Goal: Communication & Community: Answer question/provide support

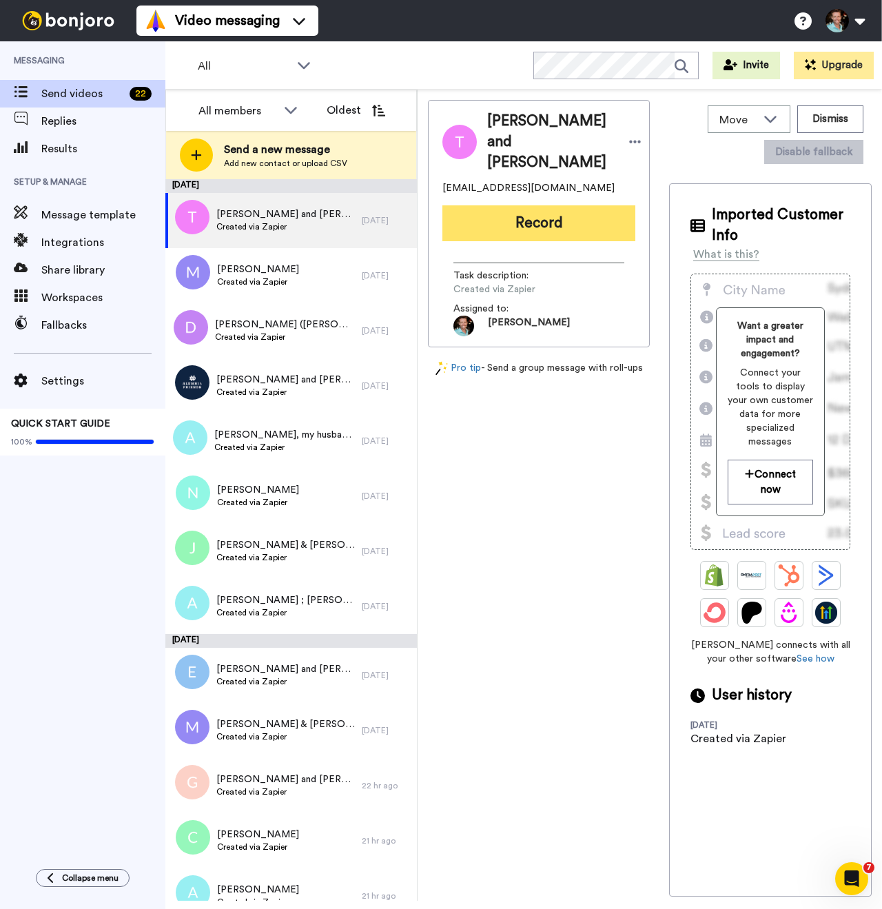
click at [539, 231] on button "Record" at bounding box center [538, 223] width 193 height 36
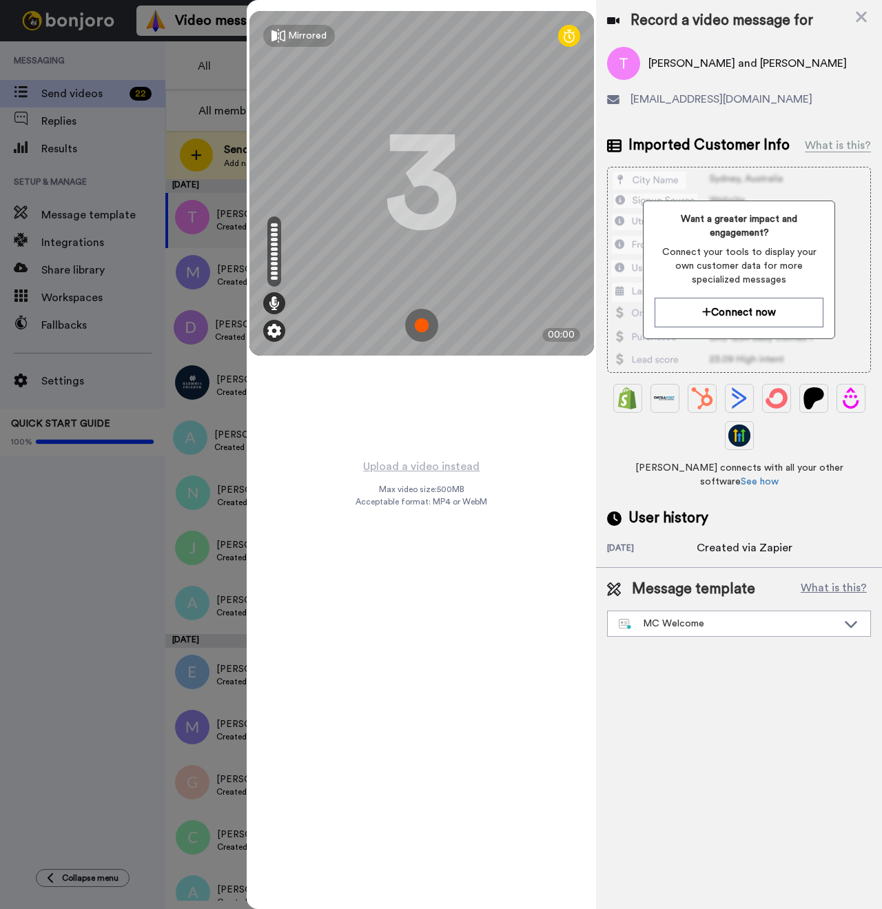
click at [276, 331] on img at bounding box center [274, 331] width 14 height 14
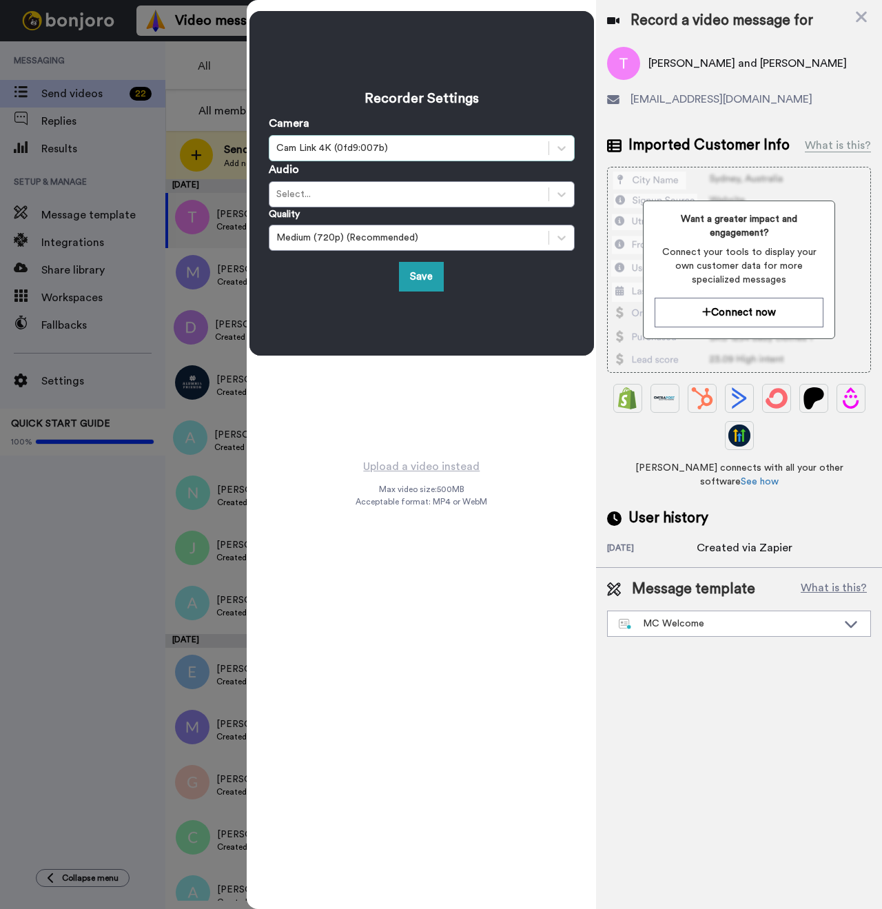
click at [358, 151] on div "Cam Link 4K (0fd9:007b)" at bounding box center [408, 148] width 265 height 14
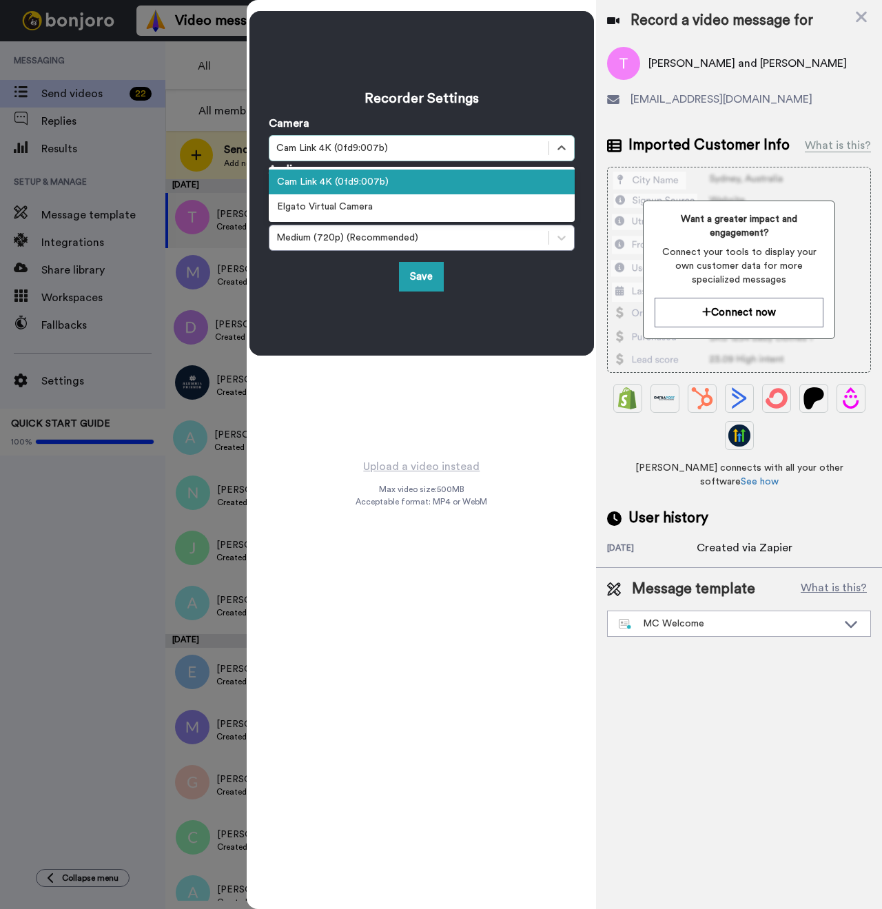
click at [355, 189] on div "Cam Link 4K (0fd9:007b)" at bounding box center [422, 181] width 306 height 25
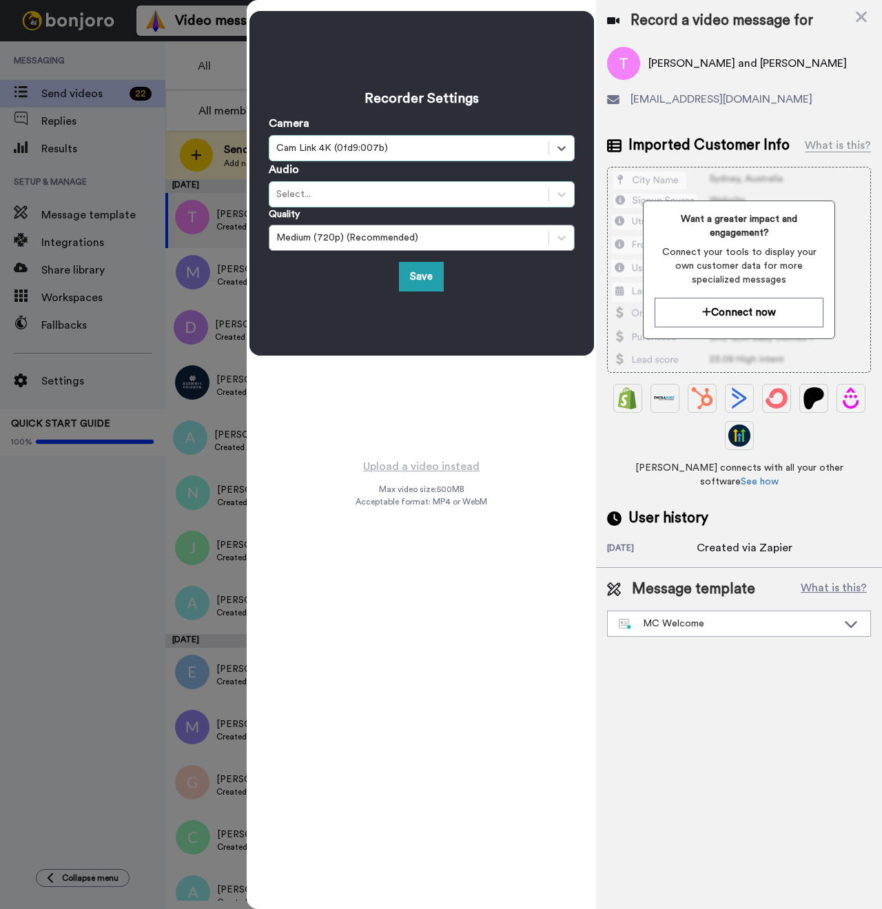
click at [360, 198] on div "Select..." at bounding box center [408, 194] width 265 height 14
click at [351, 197] on div "Select..." at bounding box center [408, 194] width 265 height 14
click at [350, 333] on div "Recorder Settings Camera option Cam Link 4K (0fd9:007b), selected. Select is fo…" at bounding box center [421, 183] width 344 height 344
click at [404, 276] on button "Save" at bounding box center [421, 277] width 45 height 30
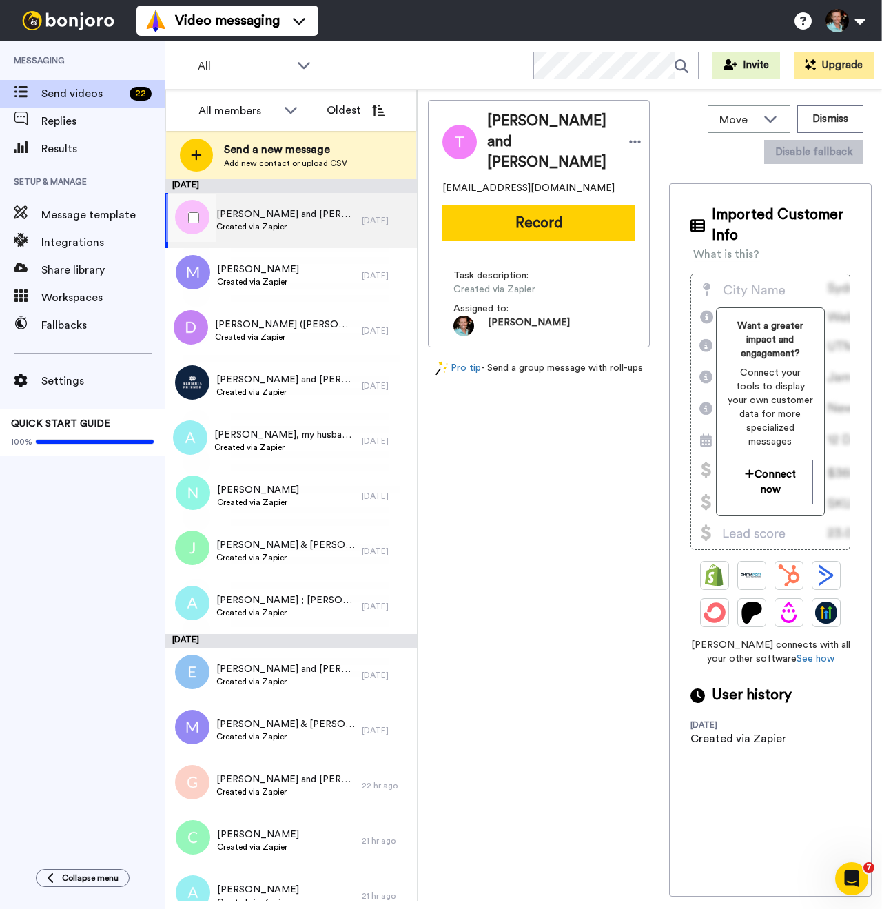
click at [324, 225] on span "Created via Zapier" at bounding box center [285, 226] width 138 height 11
click at [526, 217] on button "Record" at bounding box center [538, 223] width 193 height 36
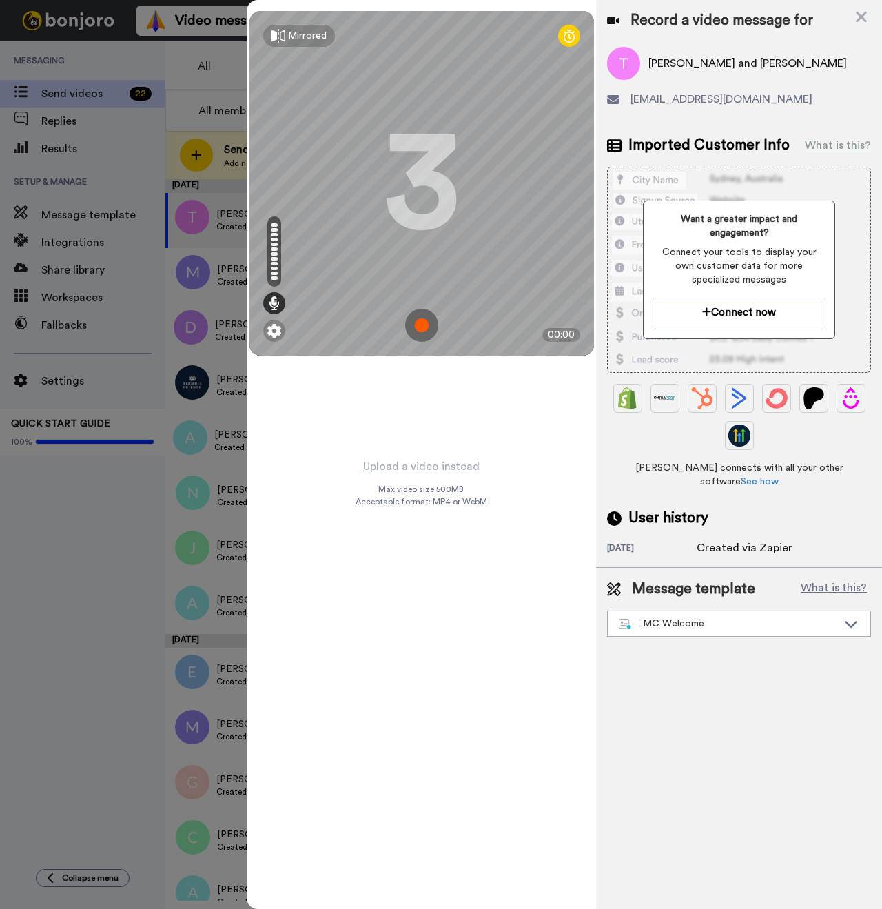
click at [425, 329] on img at bounding box center [421, 325] width 33 height 33
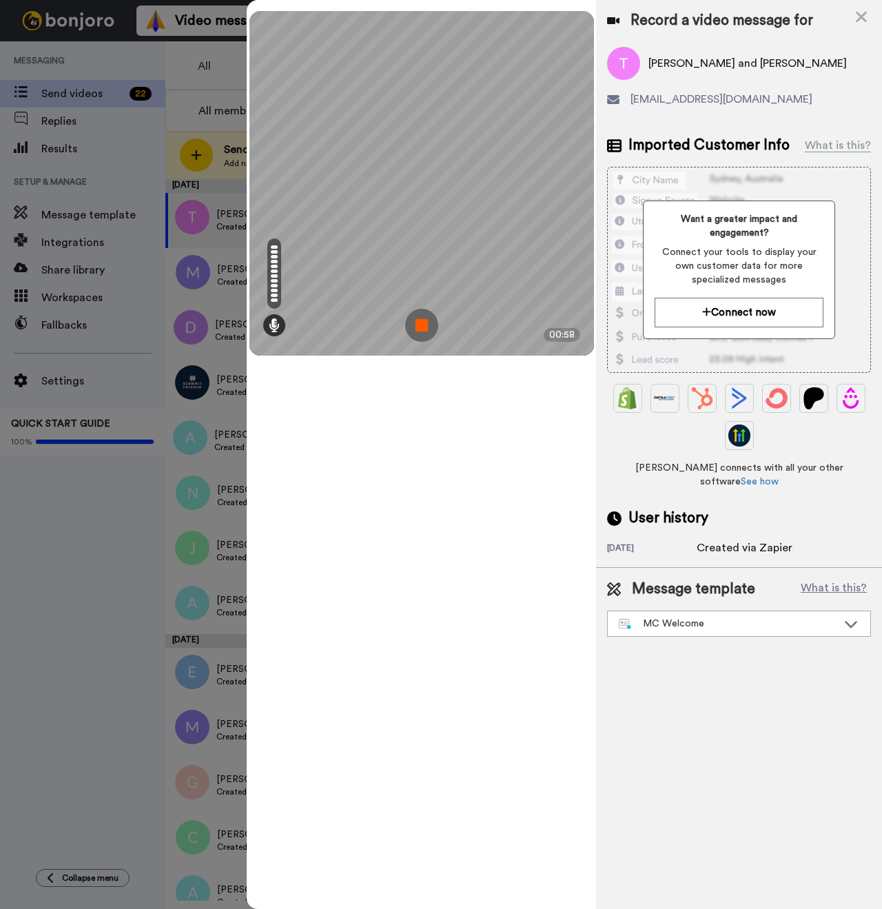
click at [419, 329] on img at bounding box center [421, 325] width 33 height 33
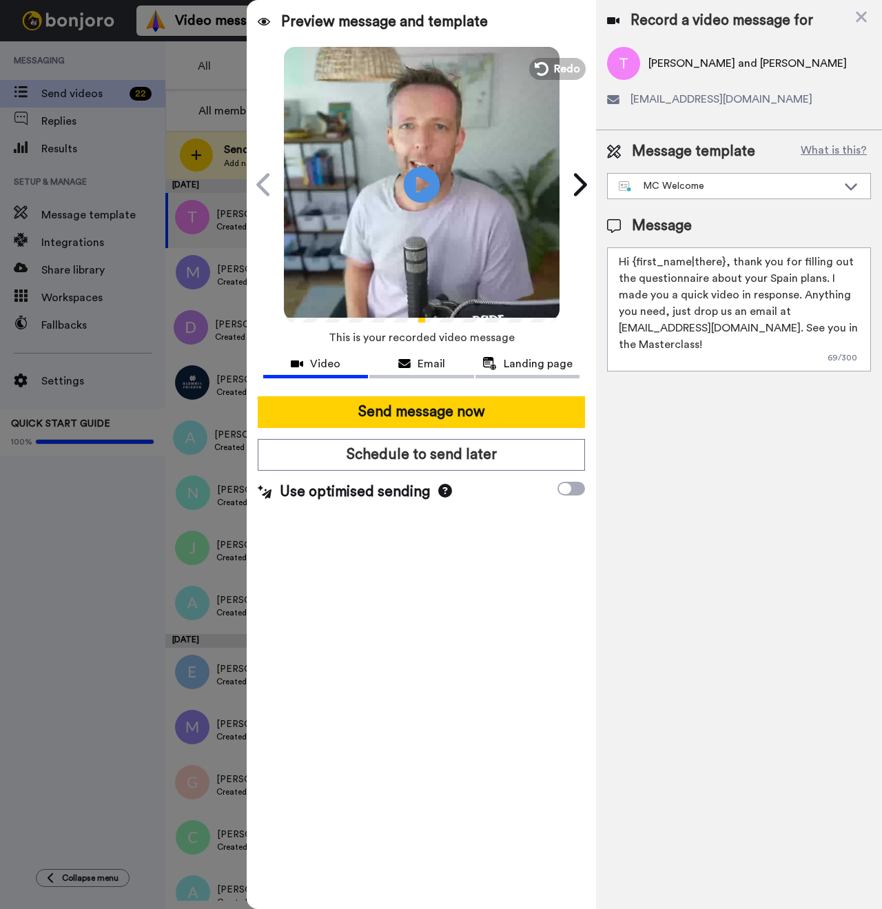
click at [415, 182] on icon at bounding box center [422, 184] width 37 height 37
drag, startPoint x: 723, startPoint y: 261, endPoint x: 632, endPoint y: 262, distance: 90.9
click at [632, 262] on textarea "Hi {first_name|there}, thank you for filling out the questionnaire about your S…" at bounding box center [739, 309] width 264 height 124
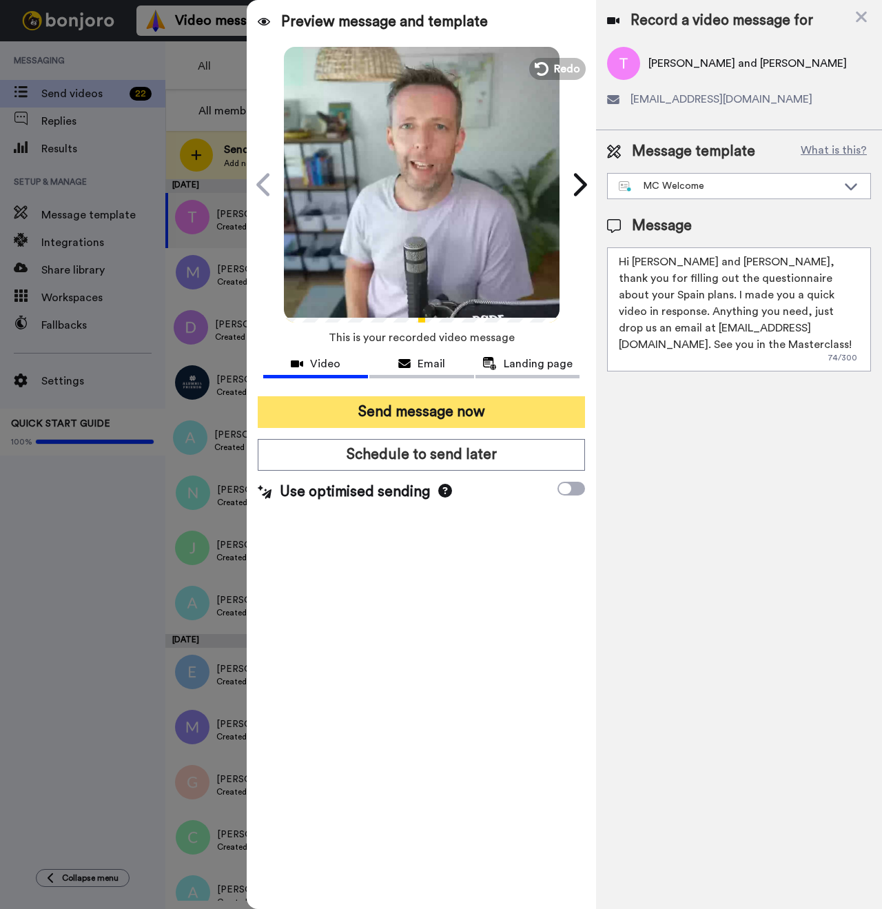
type textarea "Hi Tom and Steve, thank you for filling out the questionnaire about your Spain …"
click at [442, 406] on button "Send message now" at bounding box center [421, 412] width 327 height 32
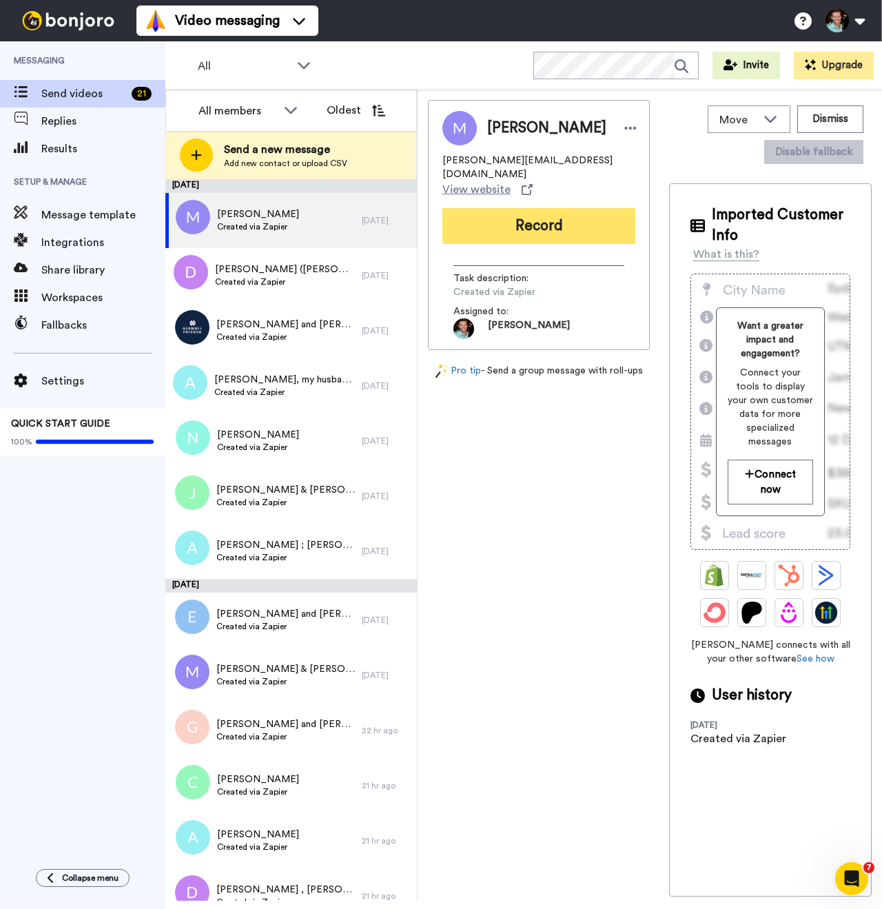
click at [539, 222] on button "Record" at bounding box center [538, 226] width 193 height 36
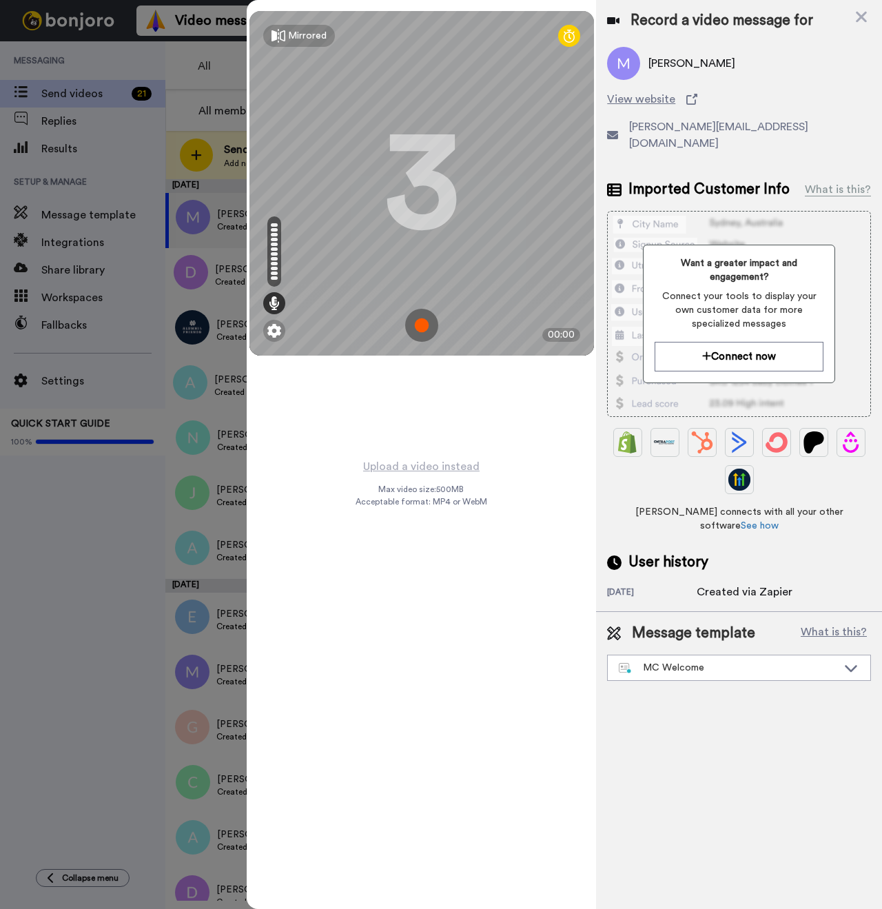
click at [413, 321] on img at bounding box center [421, 325] width 33 height 33
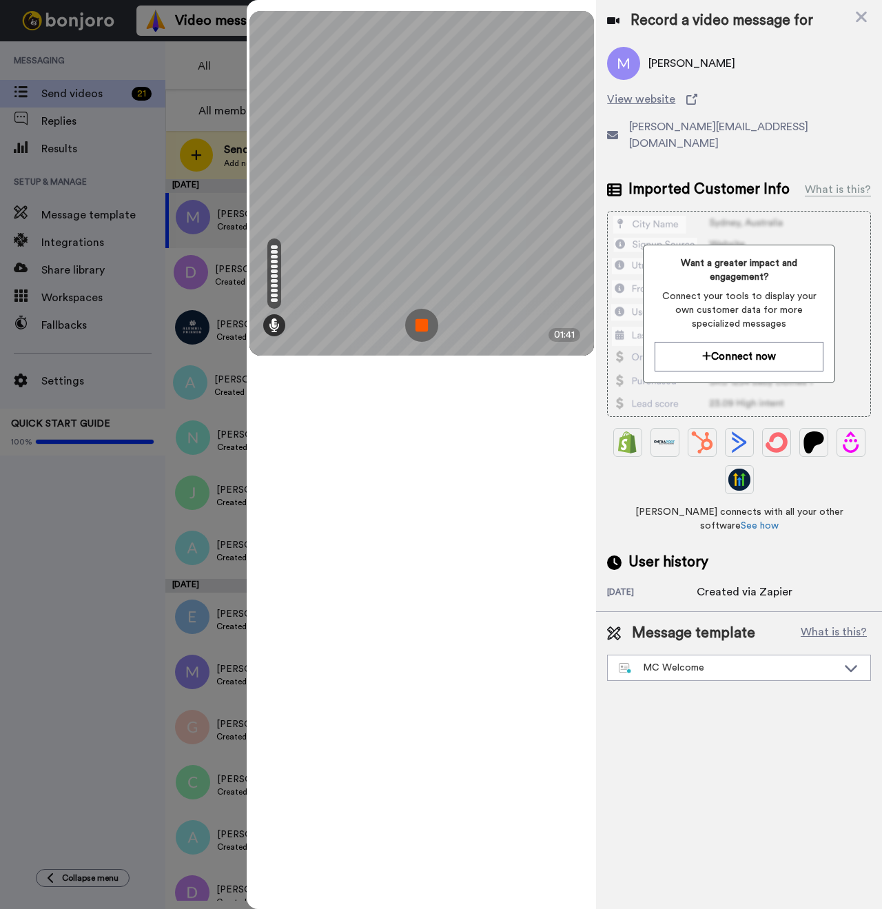
click at [425, 331] on img at bounding box center [421, 325] width 33 height 33
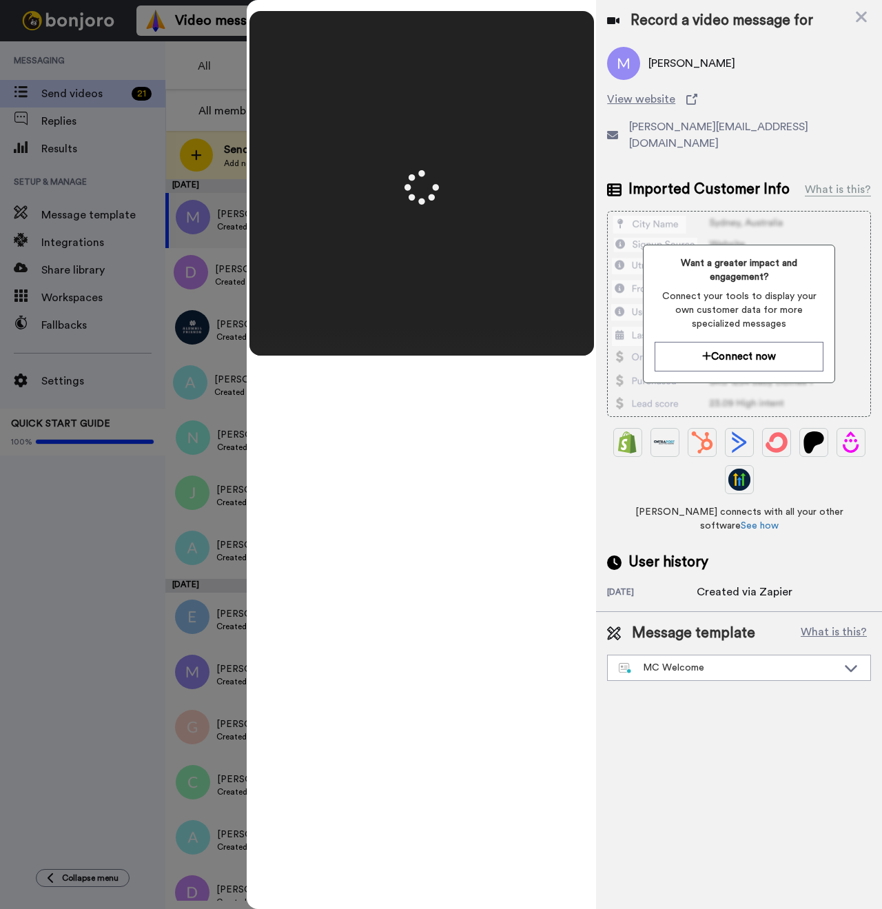
click at [664, 65] on span "[PERSON_NAME]" at bounding box center [691, 63] width 87 height 17
copy span "Michelle"
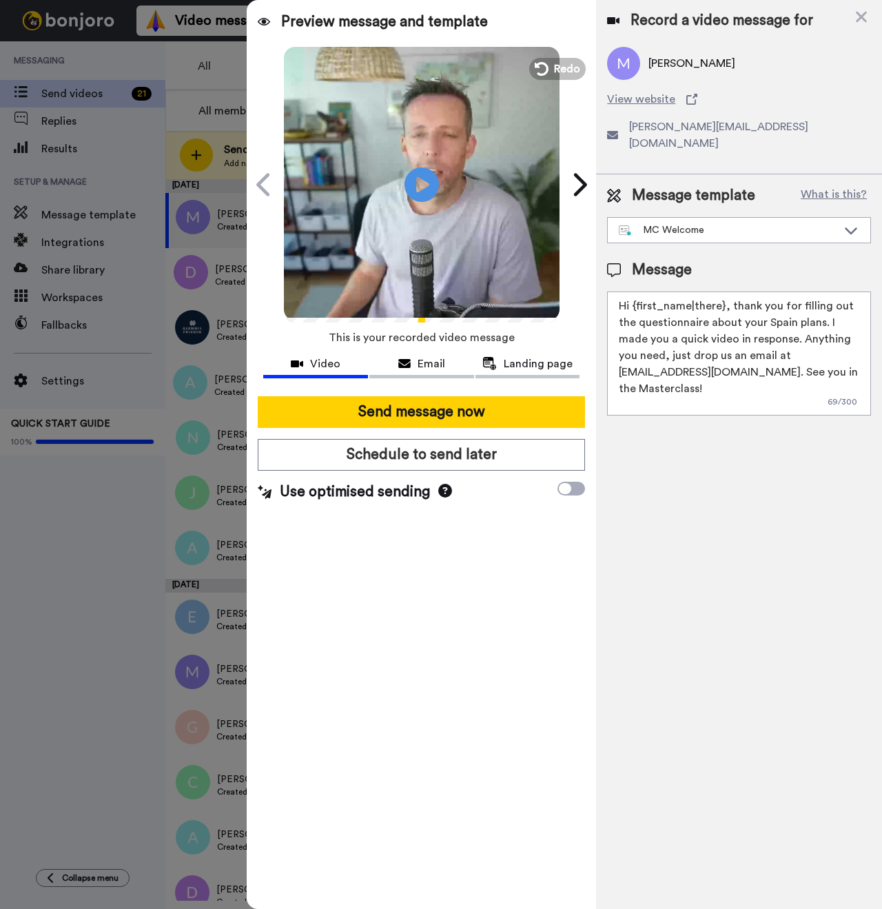
drag, startPoint x: 721, startPoint y: 291, endPoint x: 634, endPoint y: 294, distance: 87.6
click at [634, 294] on textarea "Hi {first_name|there}, thank you for filling out the questionnaire about your S…" at bounding box center [739, 353] width 264 height 124
paste textarea "Michelle"
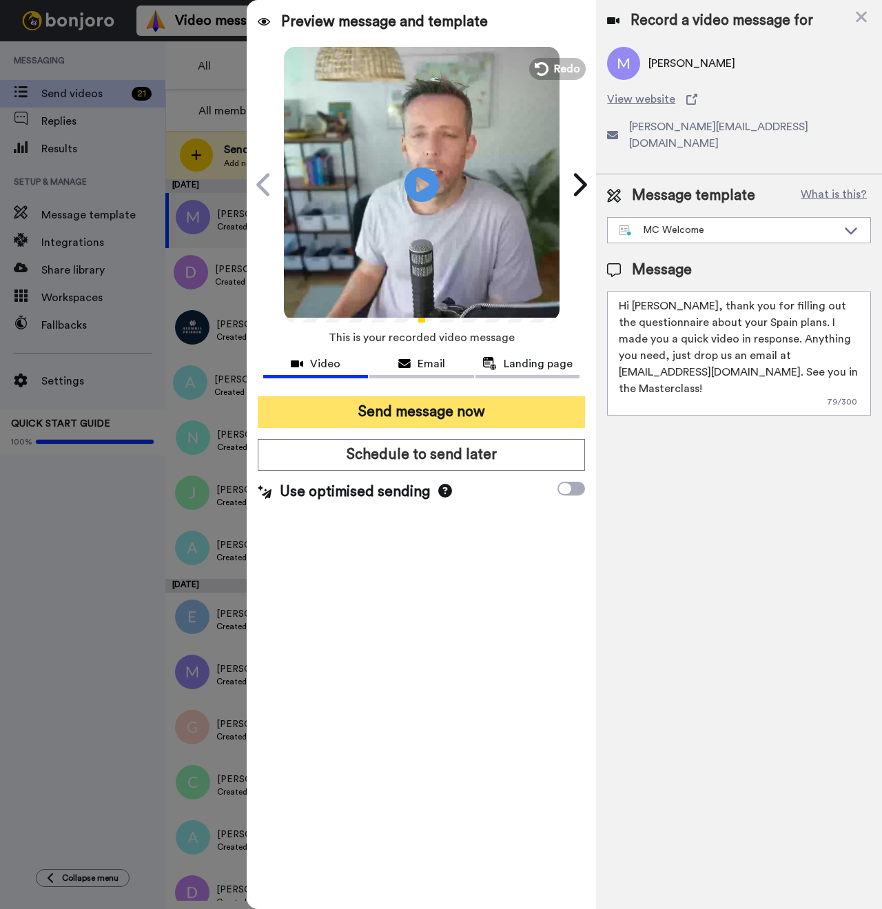
type textarea "Hi Michelle, thank you for filling out the questionnaire about your Spain plans…"
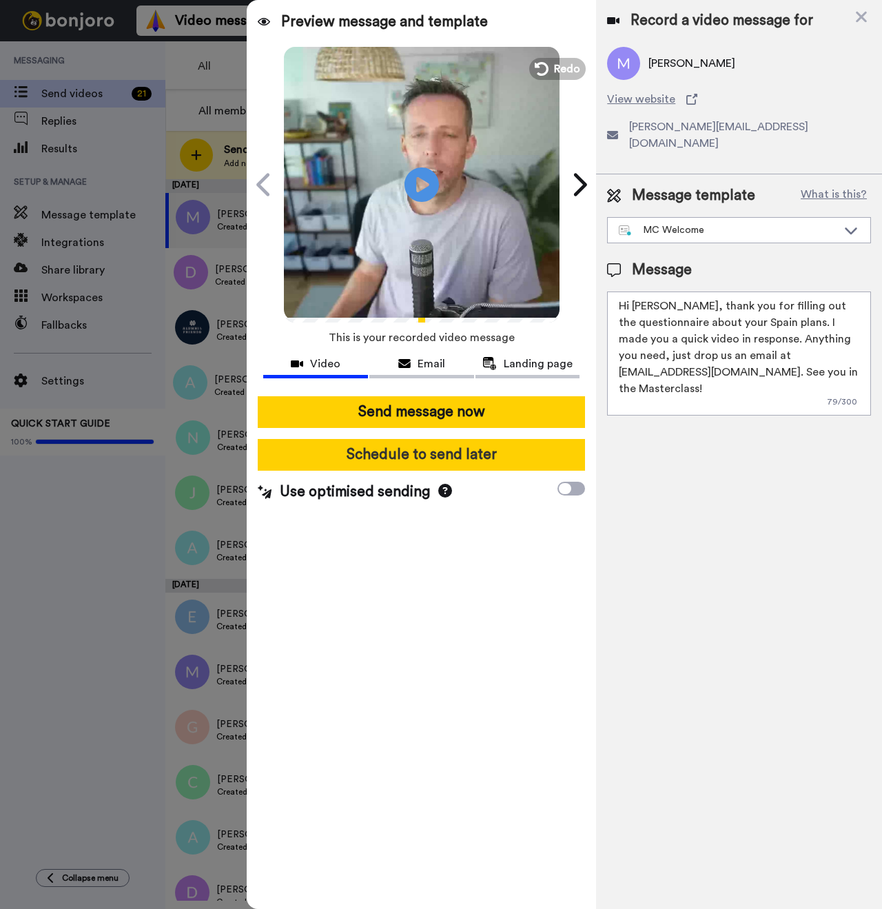
drag, startPoint x: 508, startPoint y: 416, endPoint x: 422, endPoint y: 443, distance: 90.2
click at [508, 415] on button "Send message now" at bounding box center [421, 412] width 327 height 32
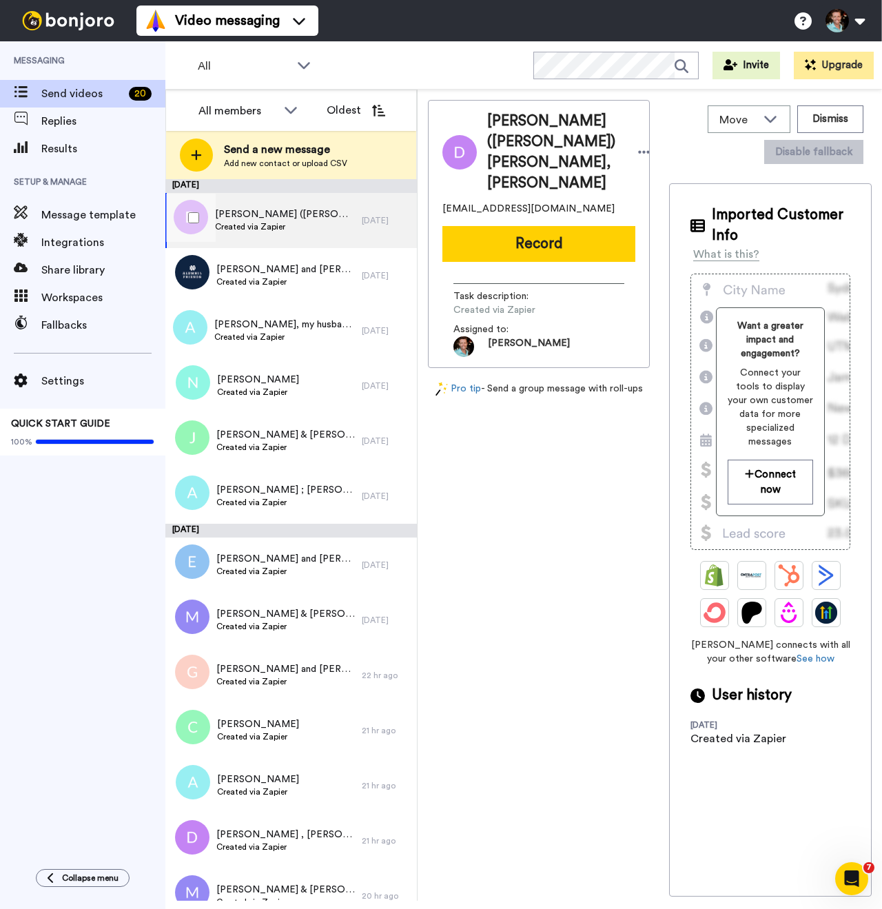
click at [290, 204] on div "Deborah (Debby) Eyzaguirre, Roberto Eyzaguirre Created via Zapier" at bounding box center [263, 220] width 196 height 55
click at [512, 262] on button "Record" at bounding box center [538, 244] width 193 height 36
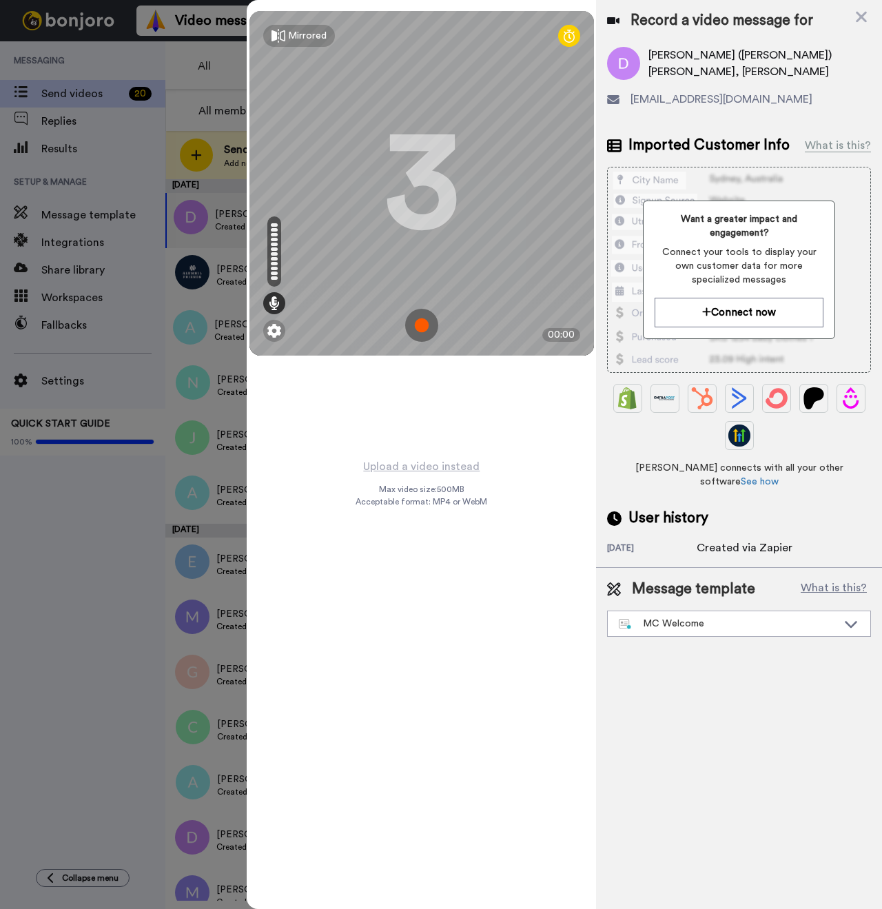
click at [415, 329] on img at bounding box center [421, 325] width 33 height 33
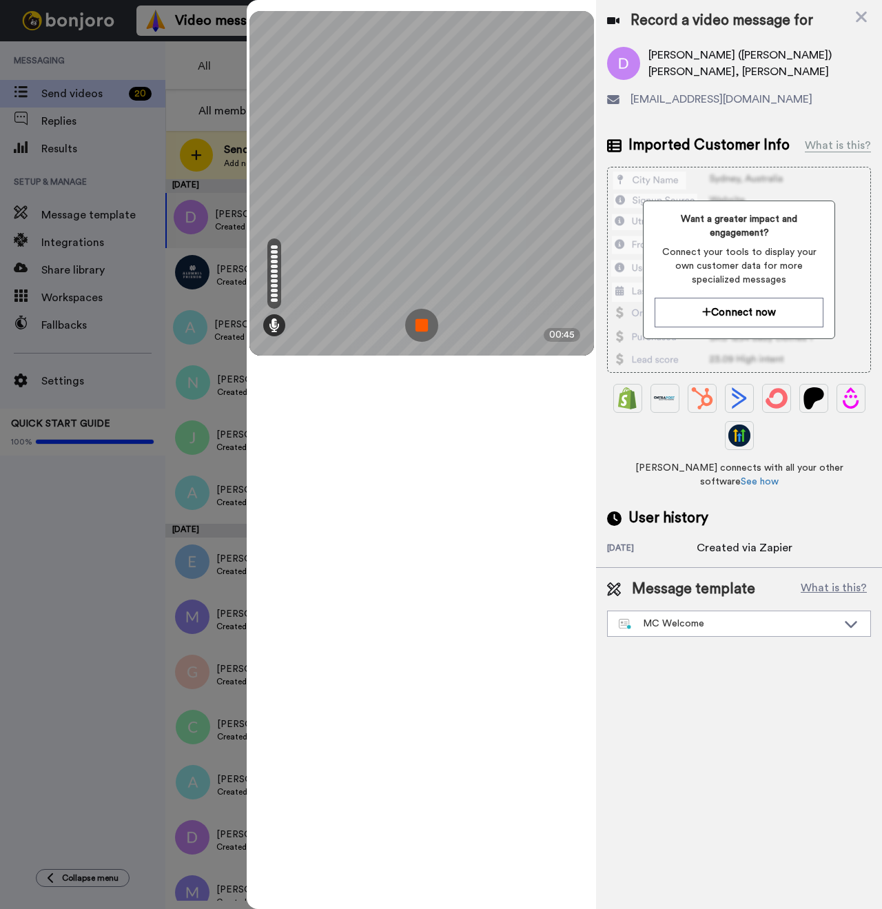
click at [411, 324] on img at bounding box center [421, 325] width 33 height 33
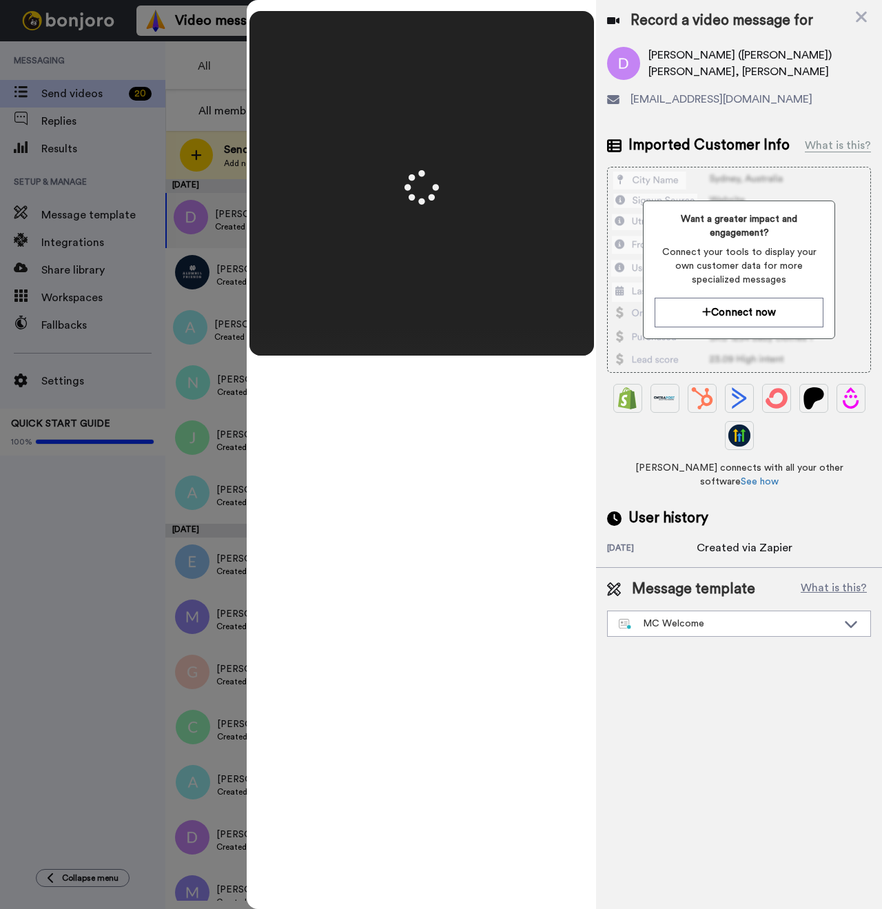
click at [710, 52] on span "[PERSON_NAME] ([PERSON_NAME]) [PERSON_NAME], [PERSON_NAME]" at bounding box center [759, 63] width 223 height 33
copy span "Debby"
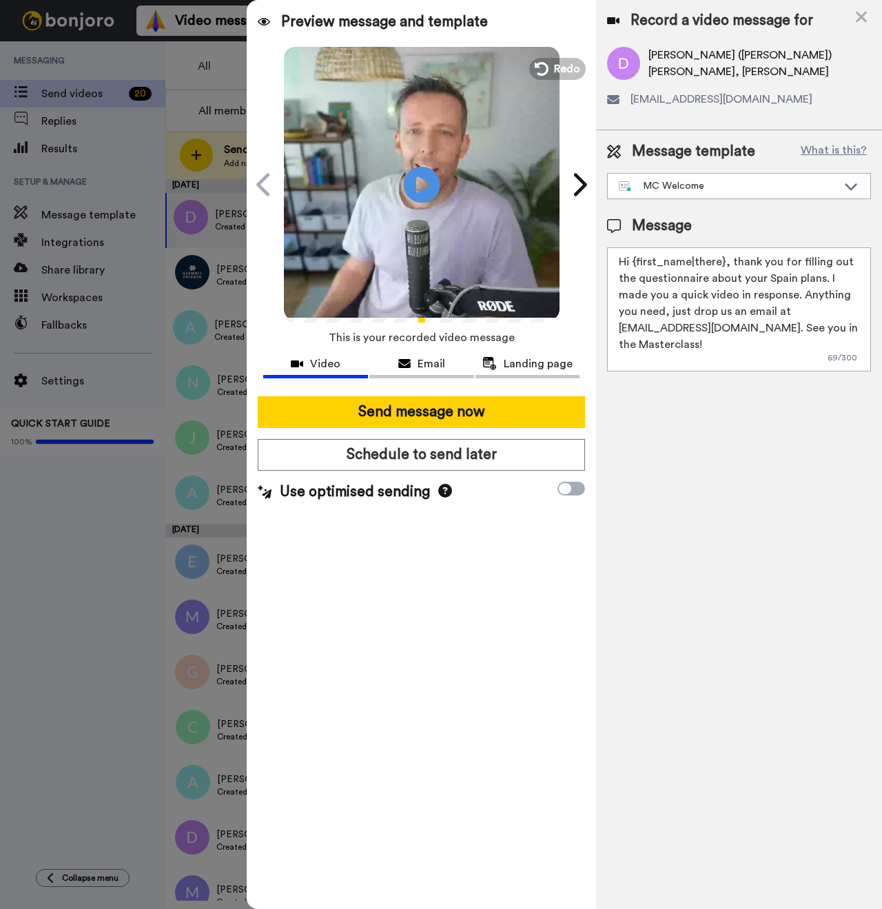
click at [420, 192] on icon at bounding box center [422, 184] width 37 height 37
drag, startPoint x: 723, startPoint y: 262, endPoint x: 634, endPoint y: 266, distance: 88.9
click at [634, 266] on textarea "Hi {first_name|there}, thank you for filling out the questionnaire about your S…" at bounding box center [739, 309] width 264 height 124
paste textarea "Debby"
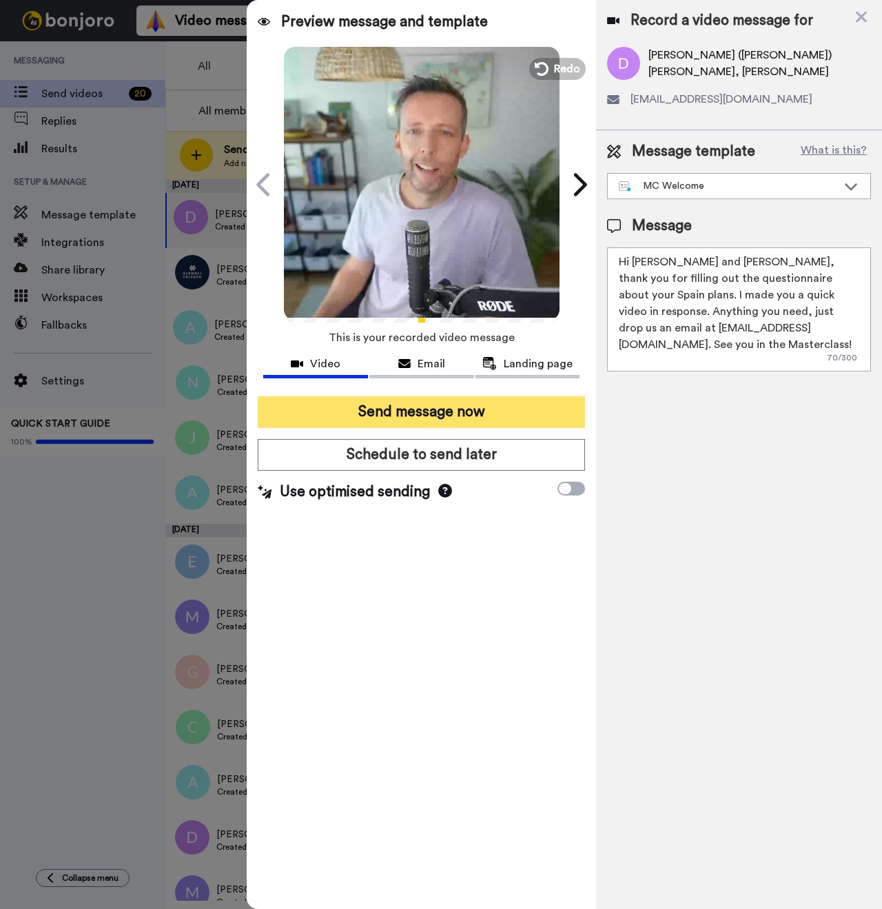
type textarea "Hi Debby and Roberto, thank you for filling out the questionnaire about your Sp…"
click at [385, 412] on button "Send message now" at bounding box center [421, 412] width 327 height 32
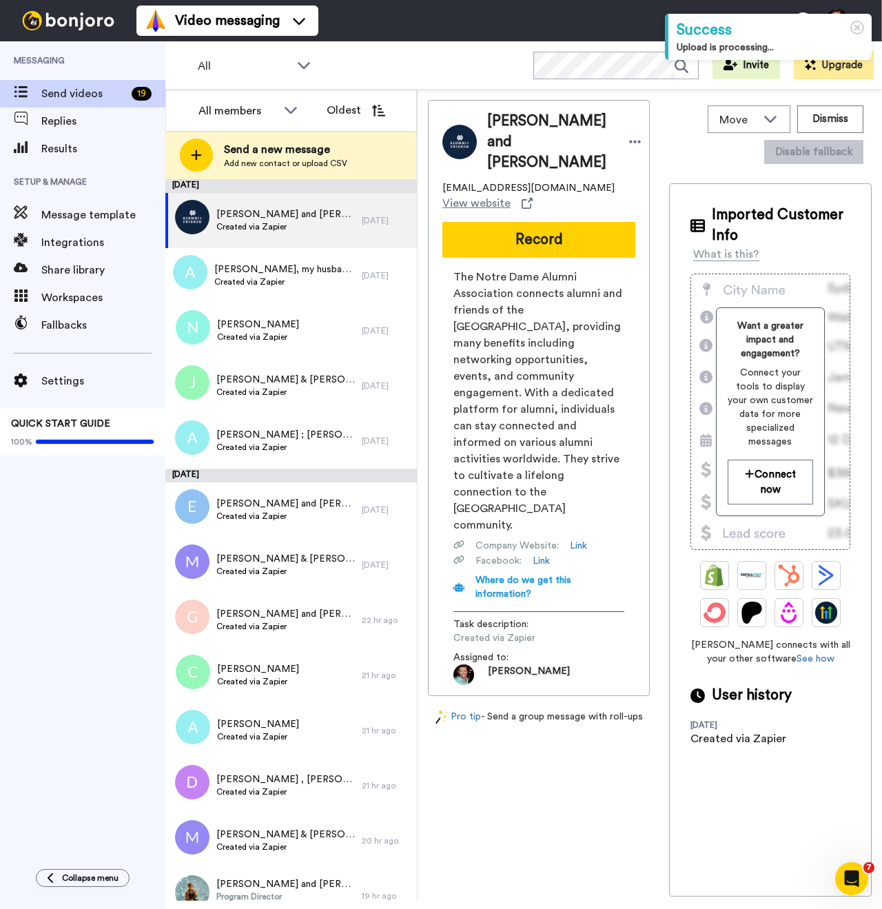
scroll to position [8, 0]
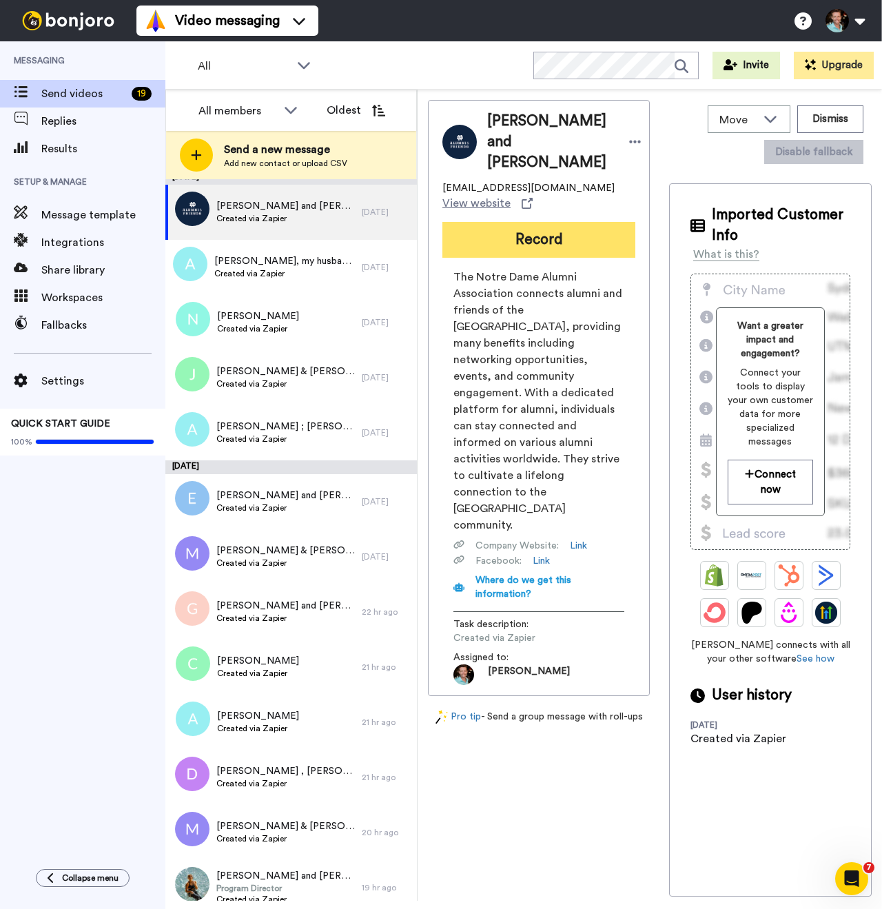
click at [542, 249] on button "Record" at bounding box center [538, 240] width 193 height 36
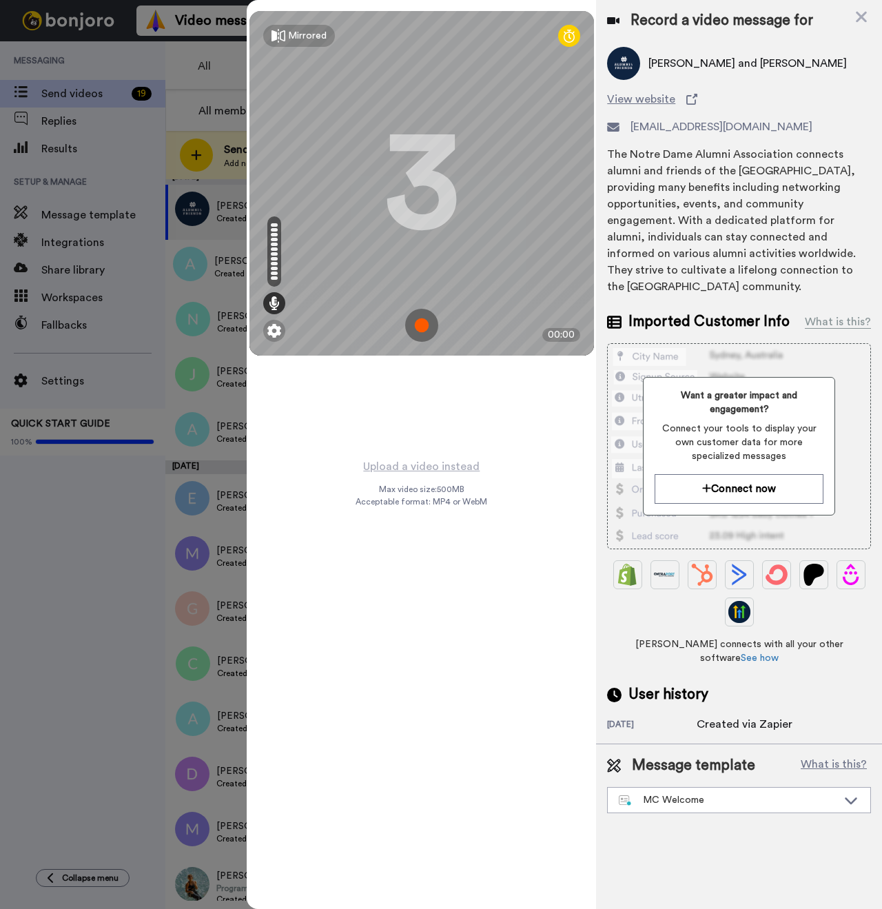
click at [427, 318] on img at bounding box center [421, 325] width 33 height 33
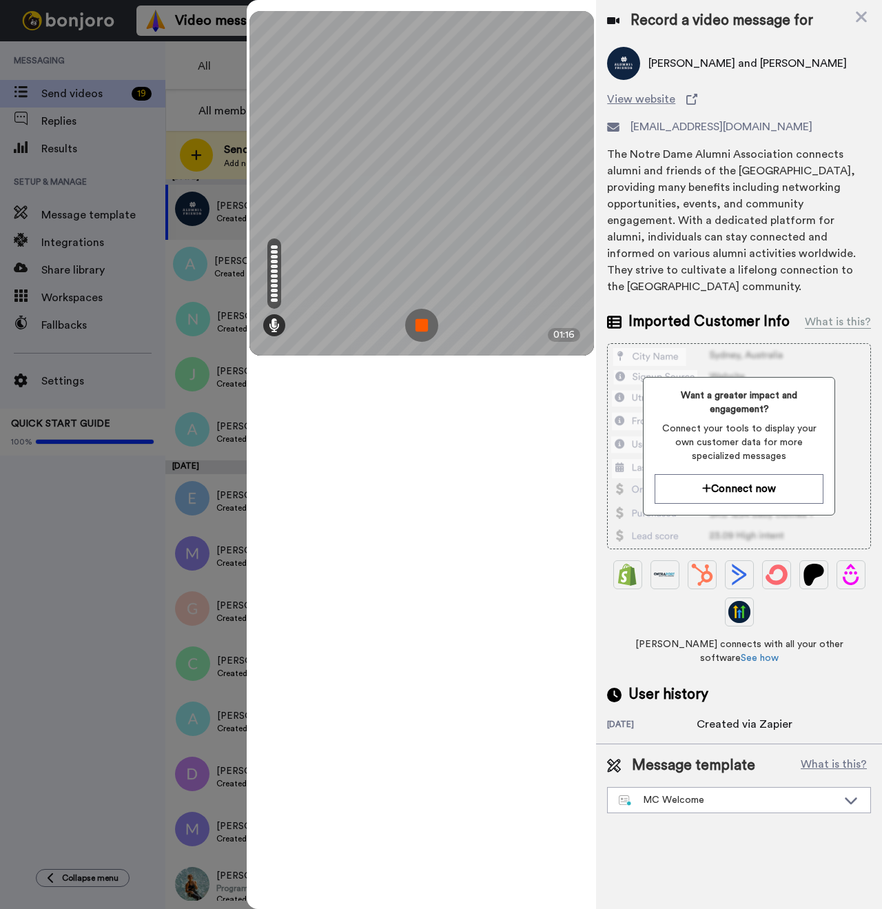
click at [428, 318] on img at bounding box center [421, 325] width 33 height 33
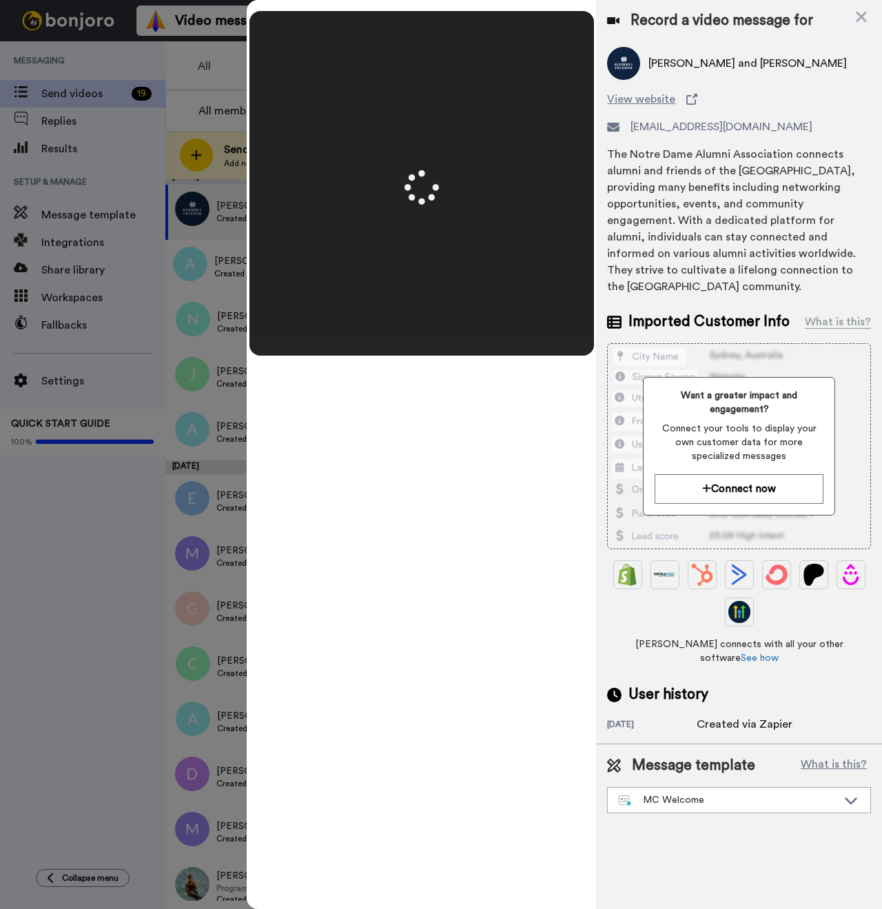
click at [711, 65] on span "David and Marie Kennedy" at bounding box center [747, 63] width 198 height 17
copy span "Marie"
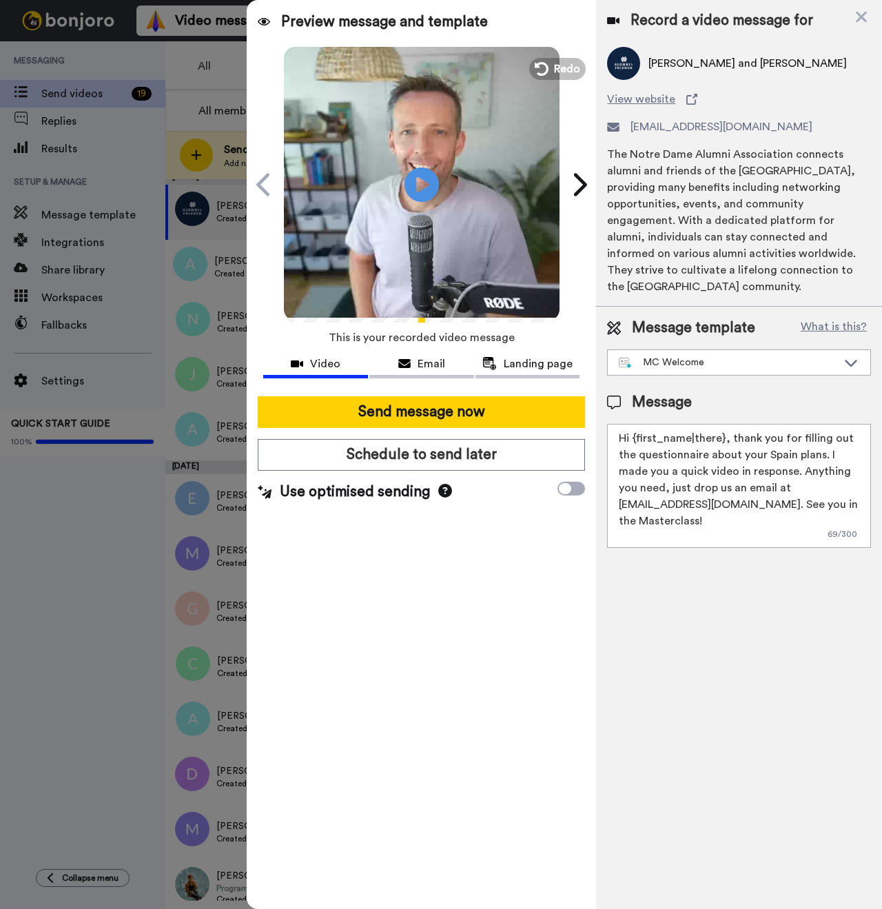
drag, startPoint x: 723, startPoint y: 424, endPoint x: 632, endPoint y: 428, distance: 90.4
click at [632, 428] on textarea "Hi {first_name|there}, thank you for filling out the questionnaire about your S…" at bounding box center [739, 486] width 264 height 124
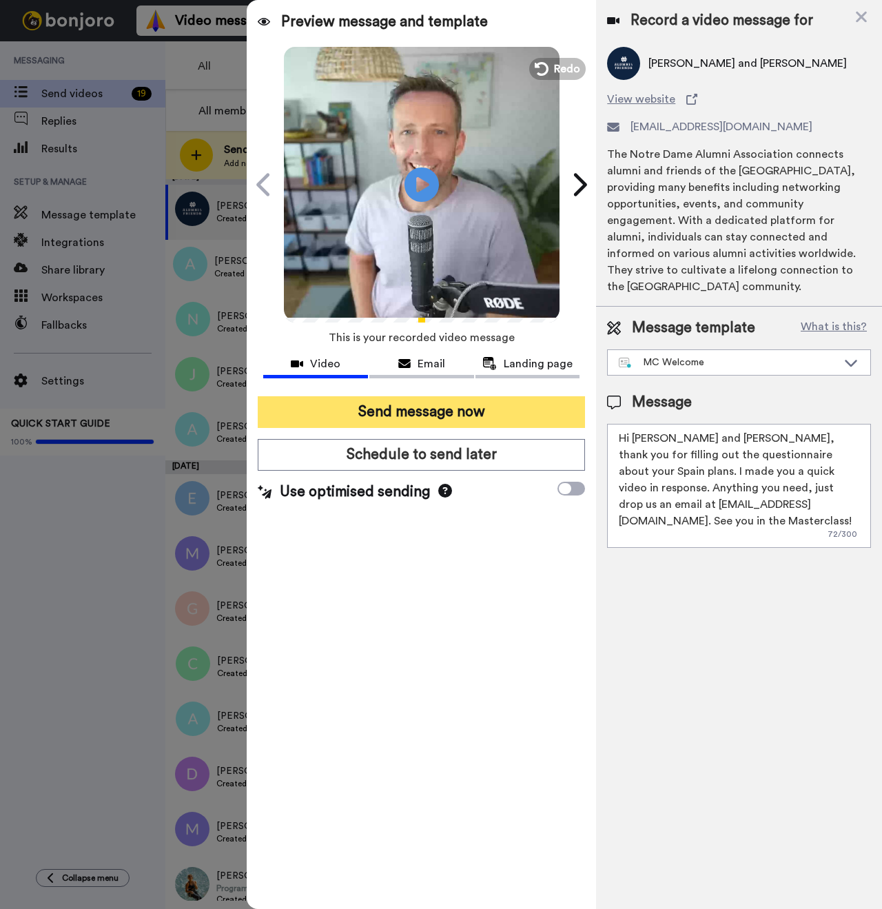
type textarea "Hi David and Marie, thank you for filling out the questionnaire about your Spai…"
click at [421, 411] on button "Send message now" at bounding box center [421, 412] width 327 height 32
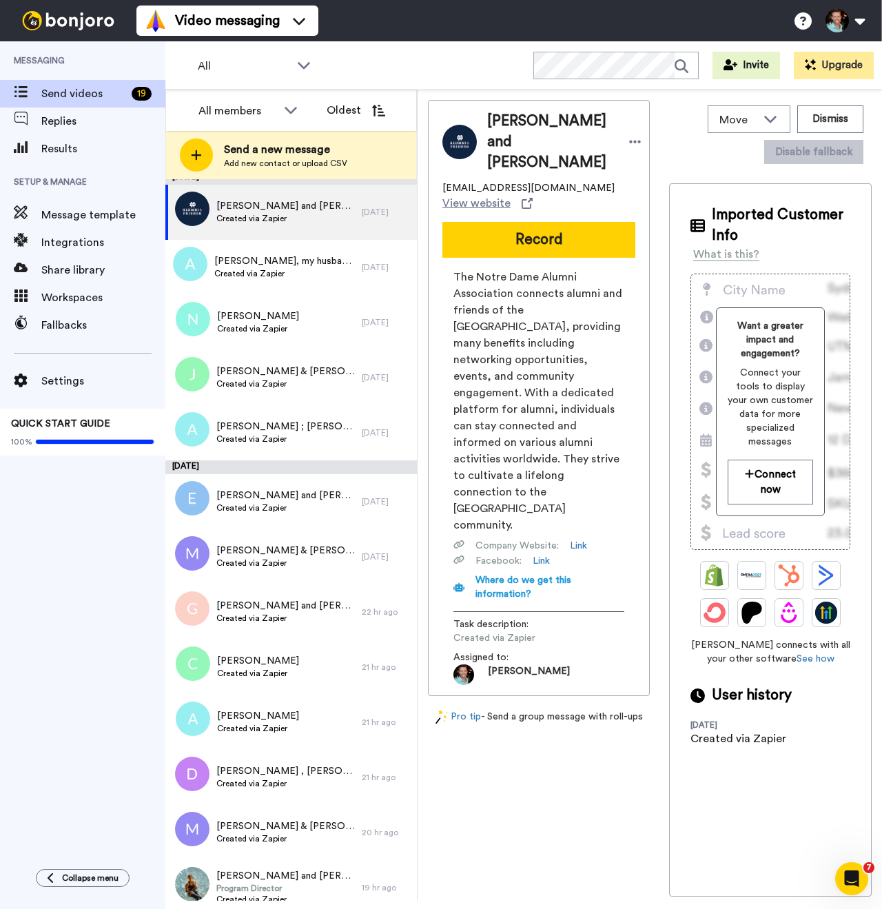
scroll to position [0, 0]
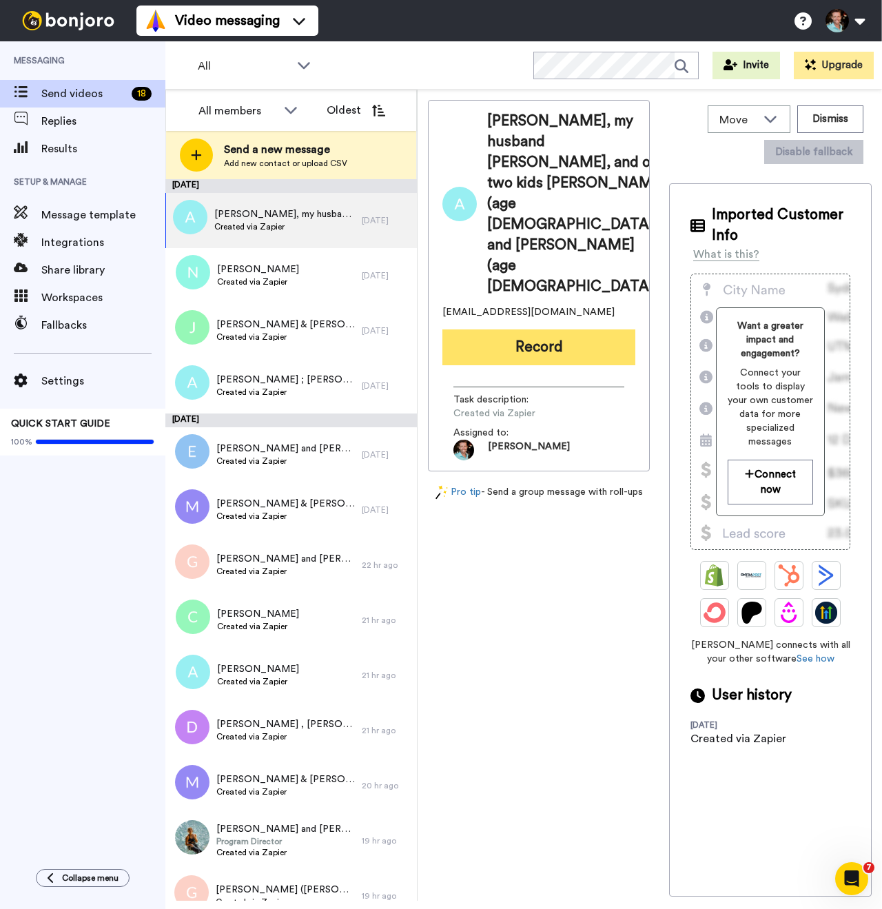
click at [491, 329] on button "Record" at bounding box center [538, 347] width 193 height 36
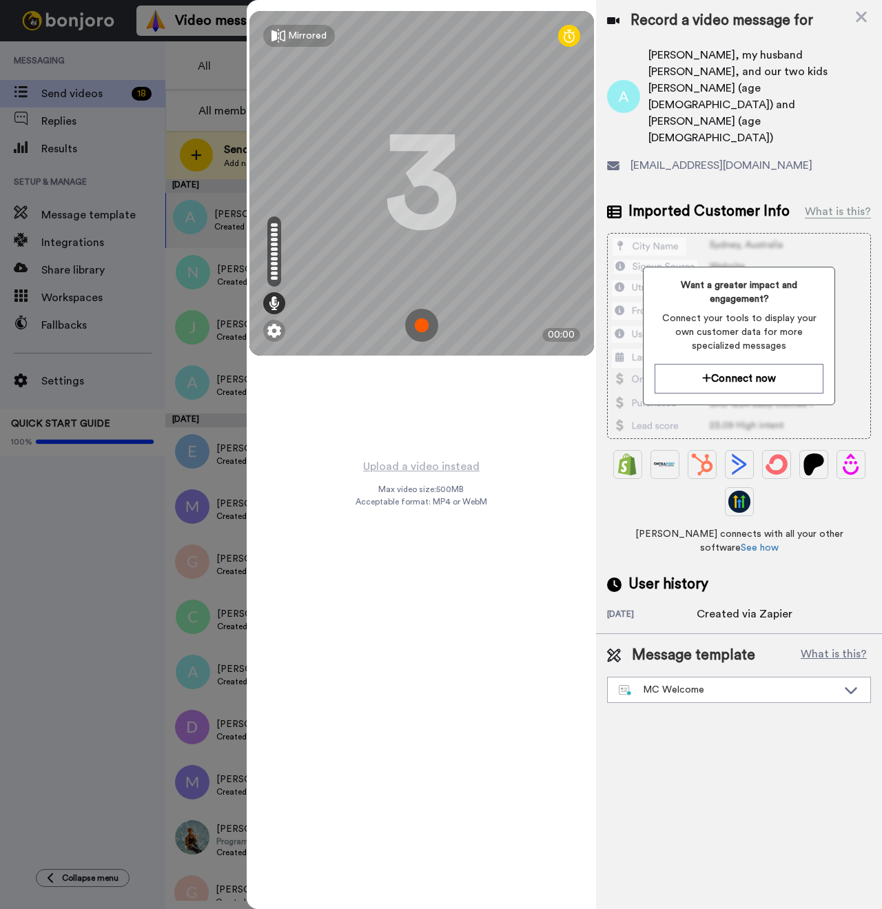
click at [432, 322] on img at bounding box center [421, 325] width 33 height 33
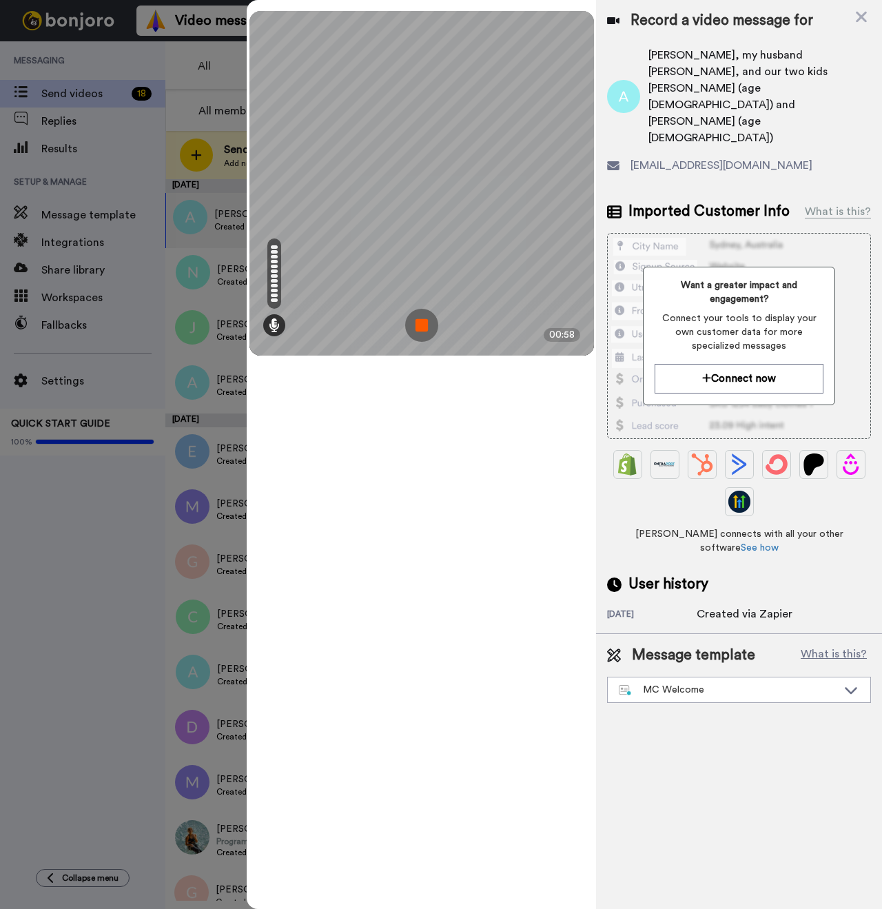
click at [426, 337] on img at bounding box center [421, 325] width 33 height 33
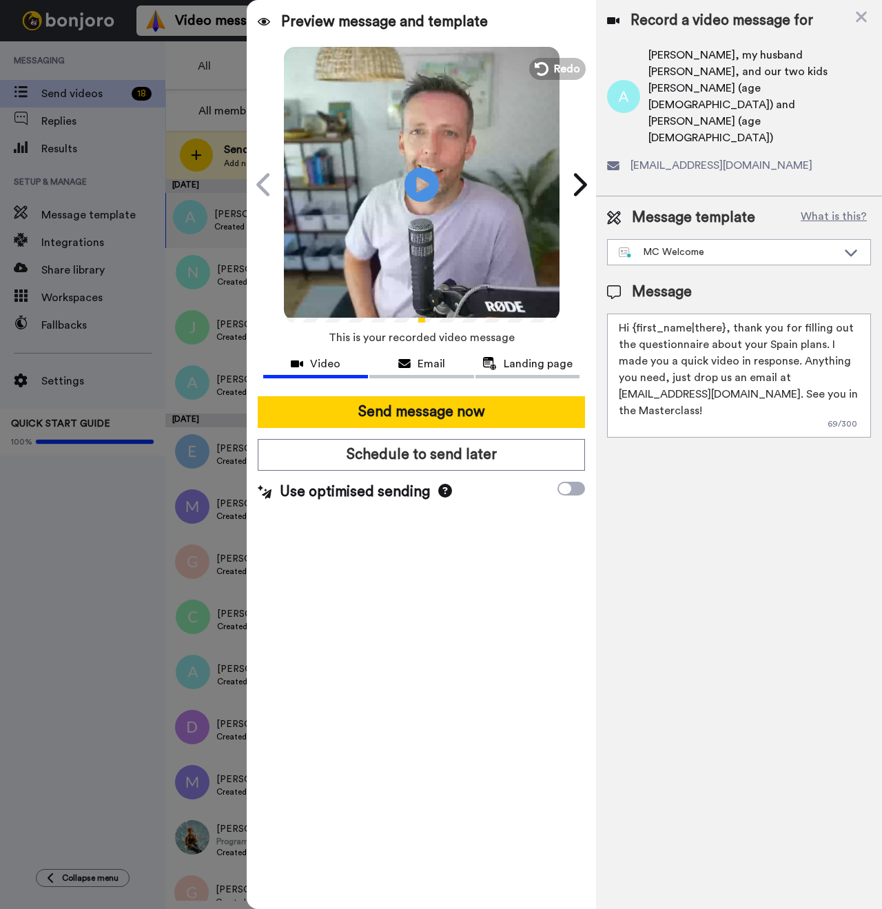
drag, startPoint x: 721, startPoint y: 278, endPoint x: 636, endPoint y: 280, distance: 84.8
click at [636, 313] on textarea "Hi {first_name|there}, thank you for filling out the questionnaire about your S…" at bounding box center [739, 375] width 264 height 124
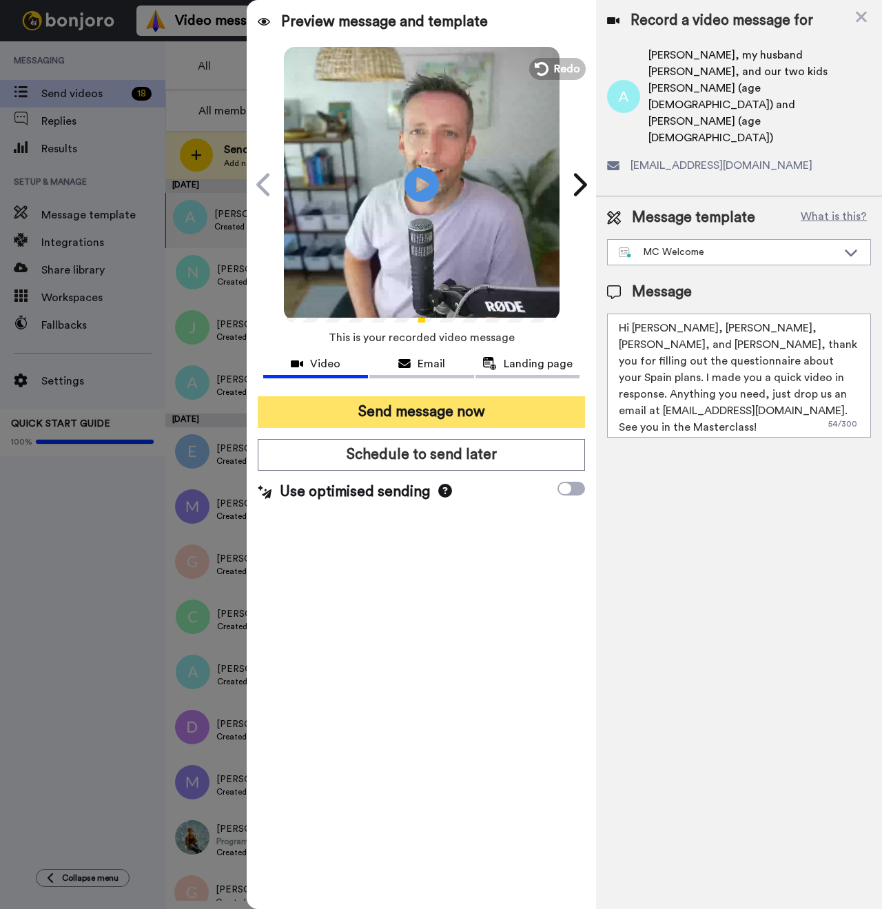
type textarea "Hi Andrea, Jorge, Chavi, and Ariella, thank you for filling out the questionnai…"
click at [509, 406] on button "Send message now" at bounding box center [421, 412] width 327 height 32
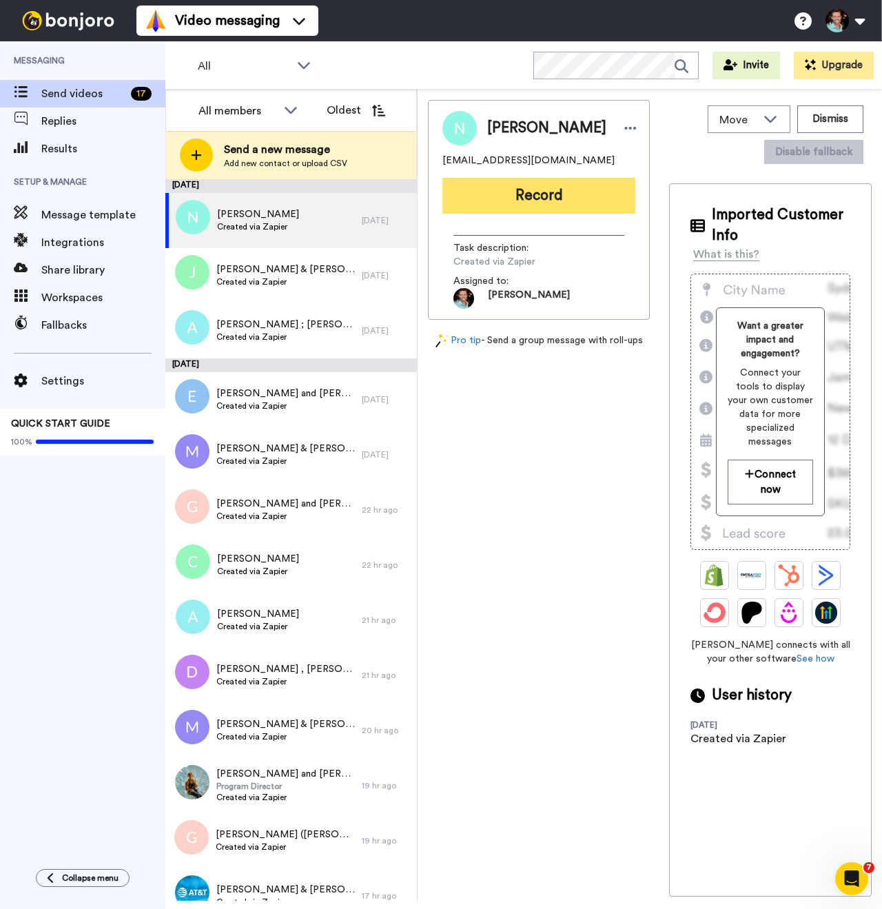
click at [545, 198] on button "Record" at bounding box center [538, 196] width 193 height 36
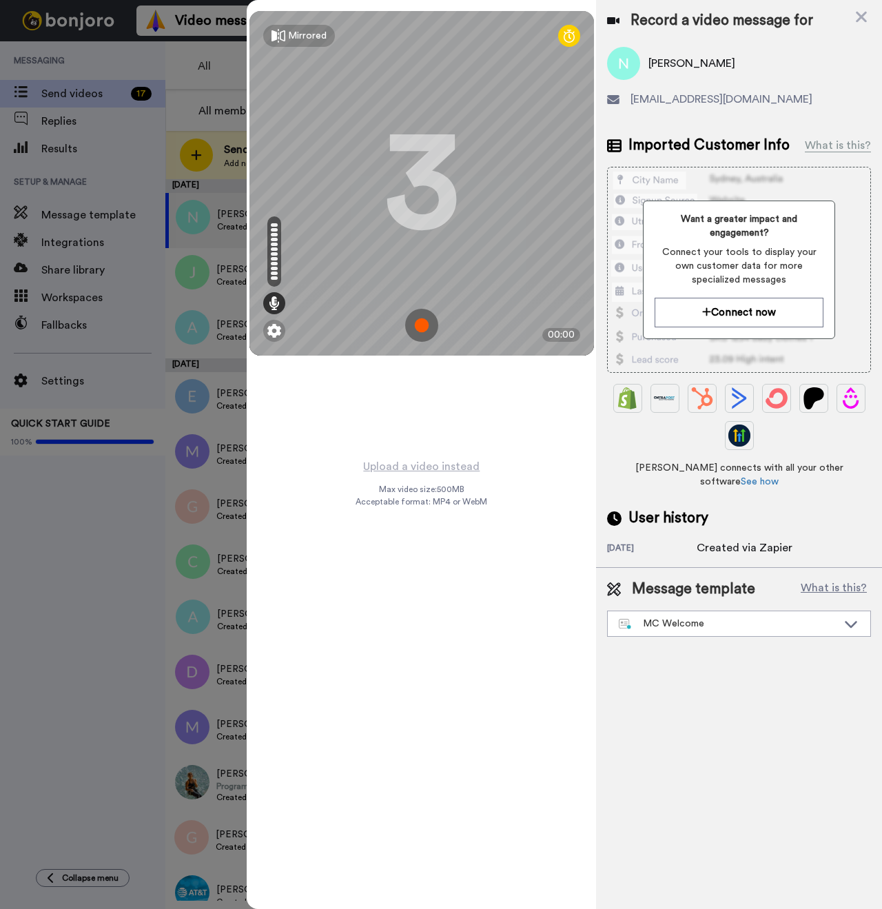
click at [420, 320] on img at bounding box center [421, 325] width 33 height 33
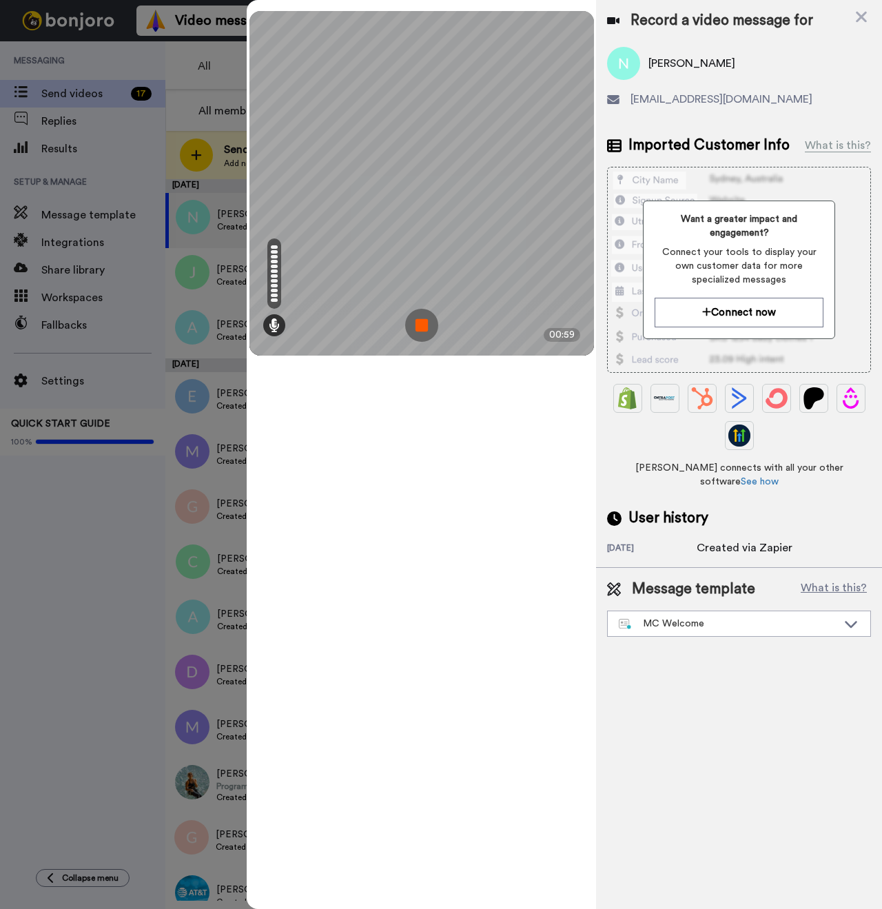
click at [420, 316] on img at bounding box center [421, 325] width 33 height 33
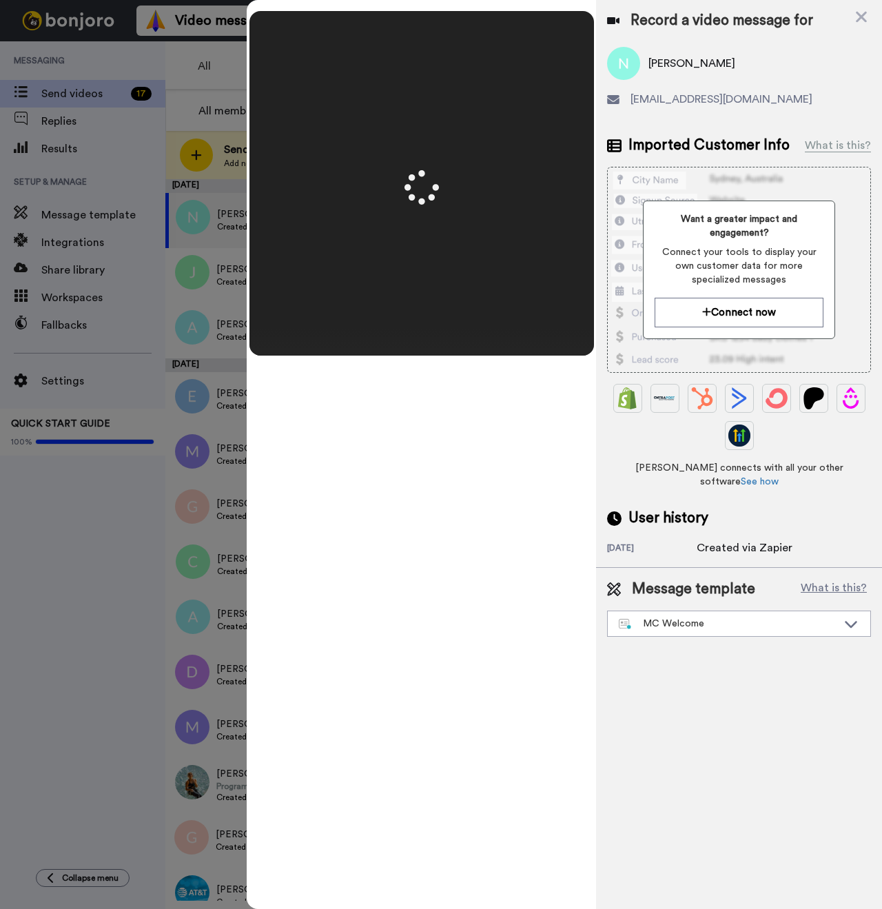
click at [663, 64] on span "Nicole Shepard" at bounding box center [691, 63] width 87 height 17
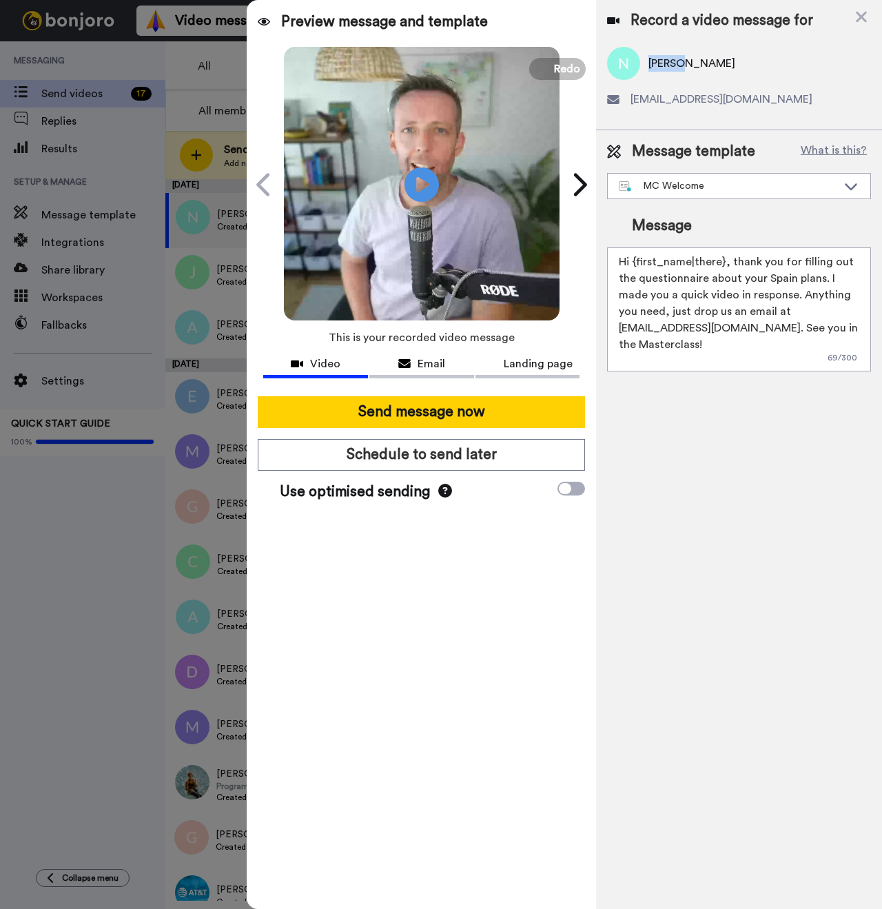
copy span "Nicole"
drag, startPoint x: 721, startPoint y: 260, endPoint x: 637, endPoint y: 262, distance: 84.1
click at [637, 262] on textarea "Hi {first_name|there}, thank you for filling out the questionnaire about your S…" at bounding box center [739, 309] width 264 height 124
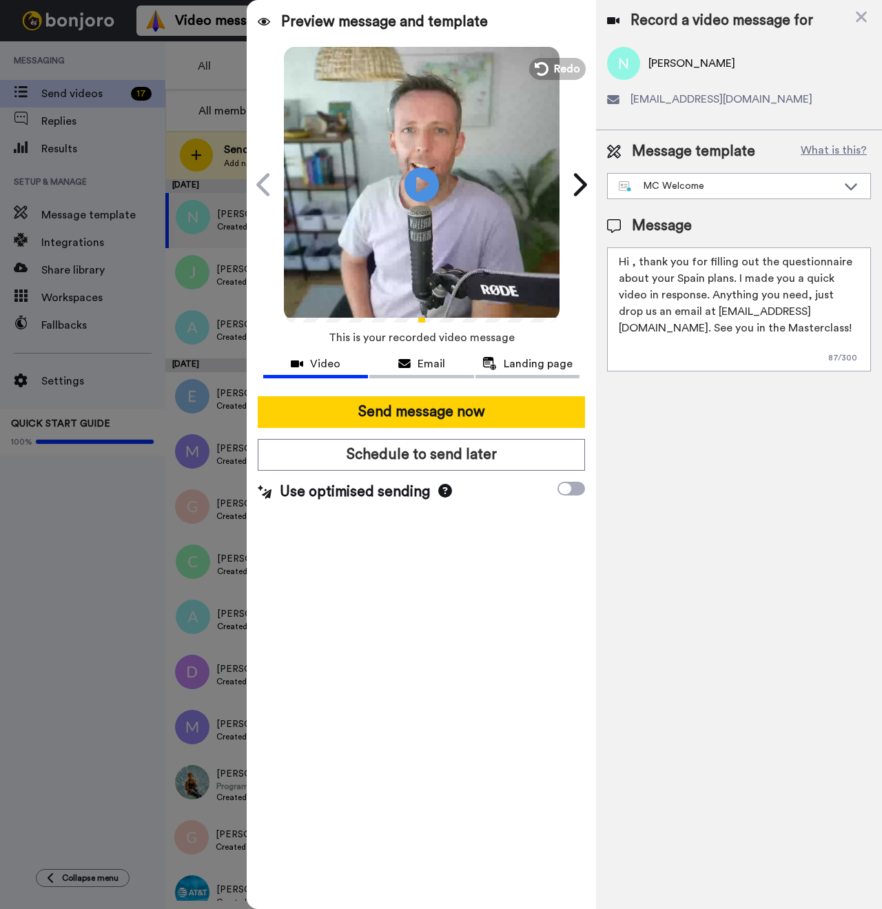
paste textarea "Nicole"
type textarea "Hi Nicole, thank you for filling out the questionnaire about your Spain plans. …"
click at [457, 428] on div "Send message now Schedule to send later Use optimised sending" at bounding box center [421, 449] width 349 height 128
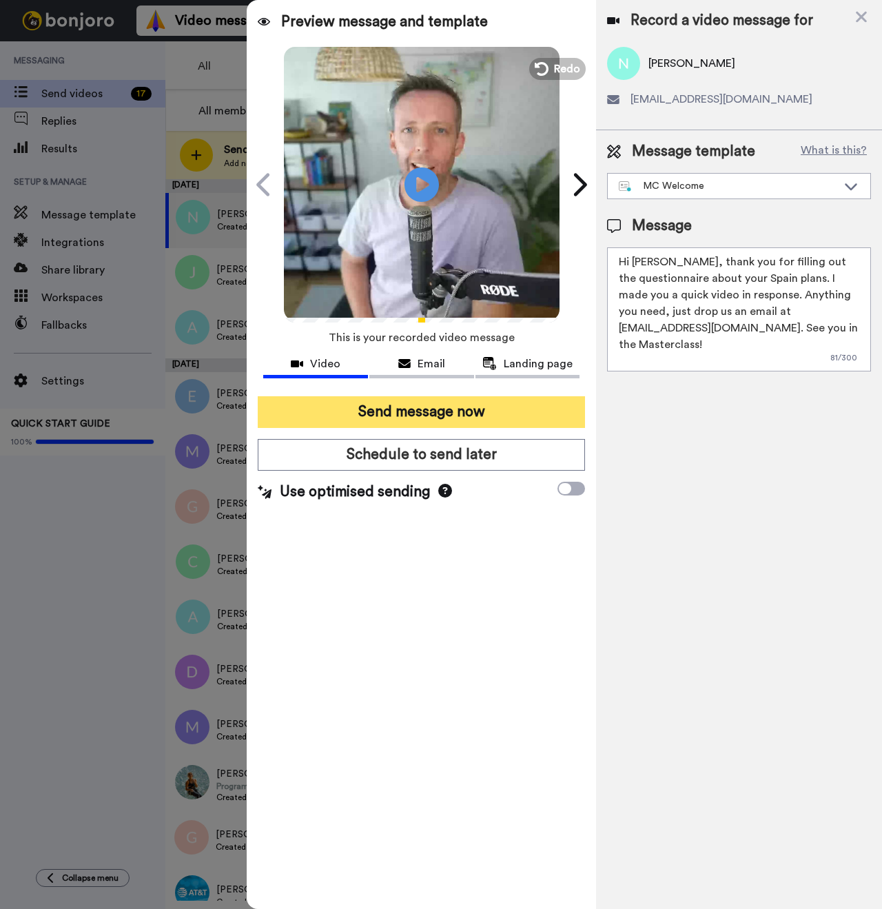
click at [456, 414] on button "Send message now" at bounding box center [421, 412] width 327 height 32
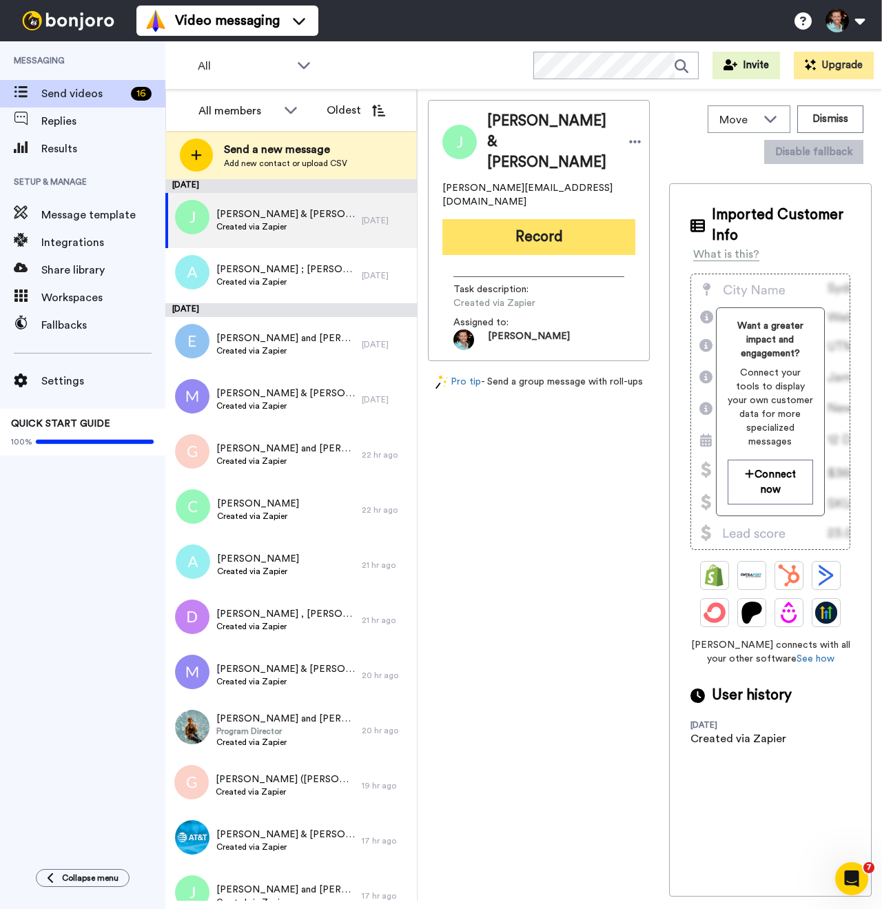
click at [519, 219] on button "Record" at bounding box center [538, 237] width 193 height 36
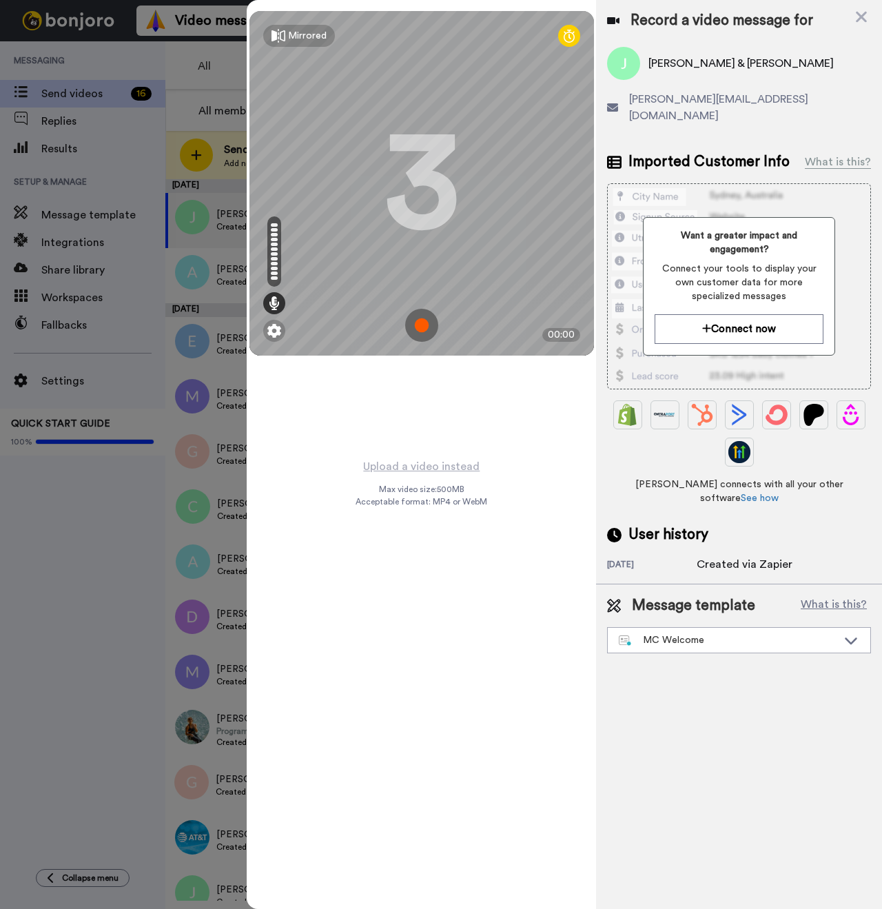
click at [409, 324] on img at bounding box center [421, 325] width 33 height 33
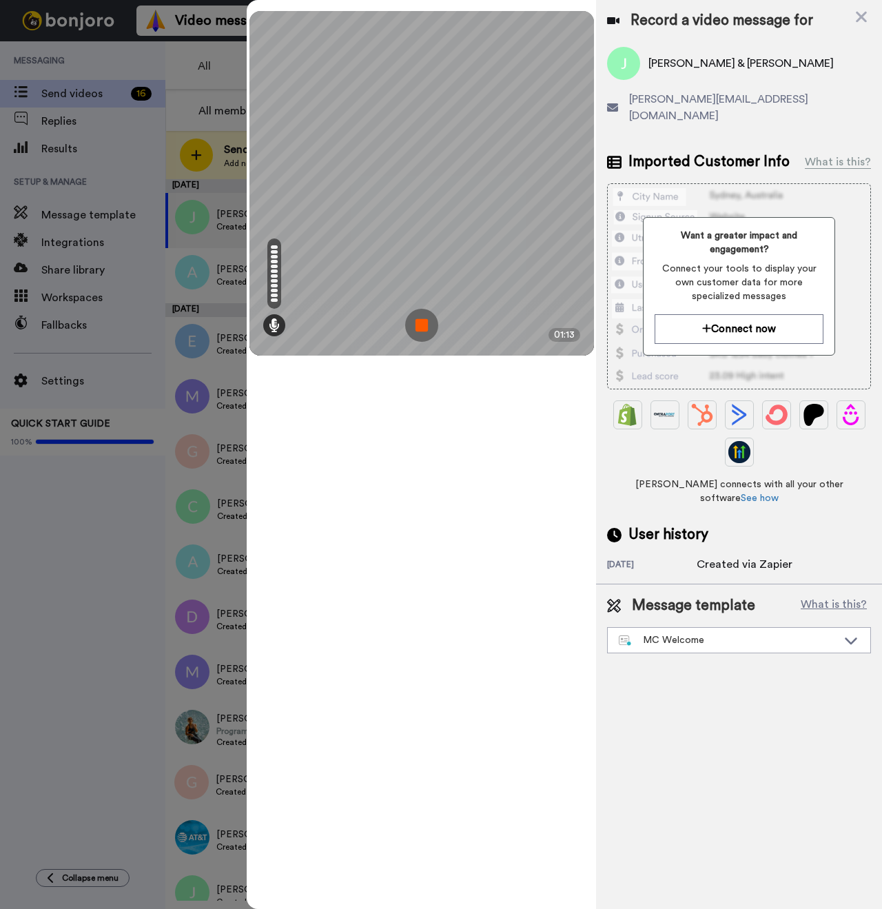
click at [419, 327] on img at bounding box center [421, 325] width 33 height 33
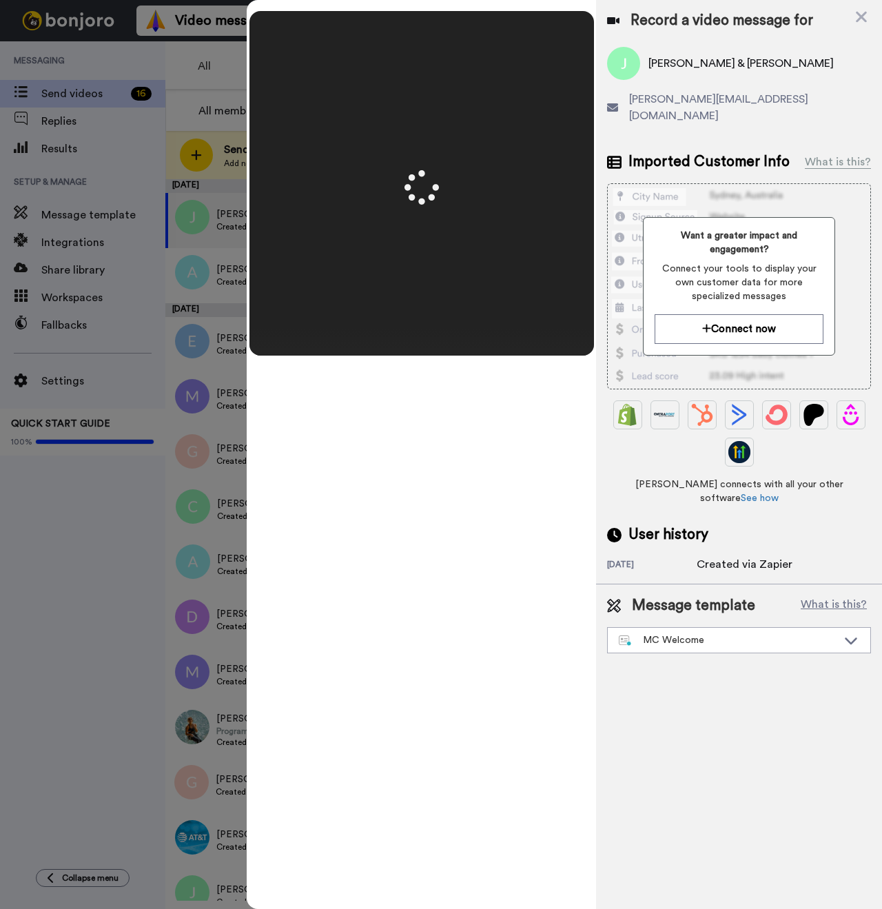
click at [664, 61] on span "Jacqueline & Eric Keenan" at bounding box center [740, 63] width 185 height 17
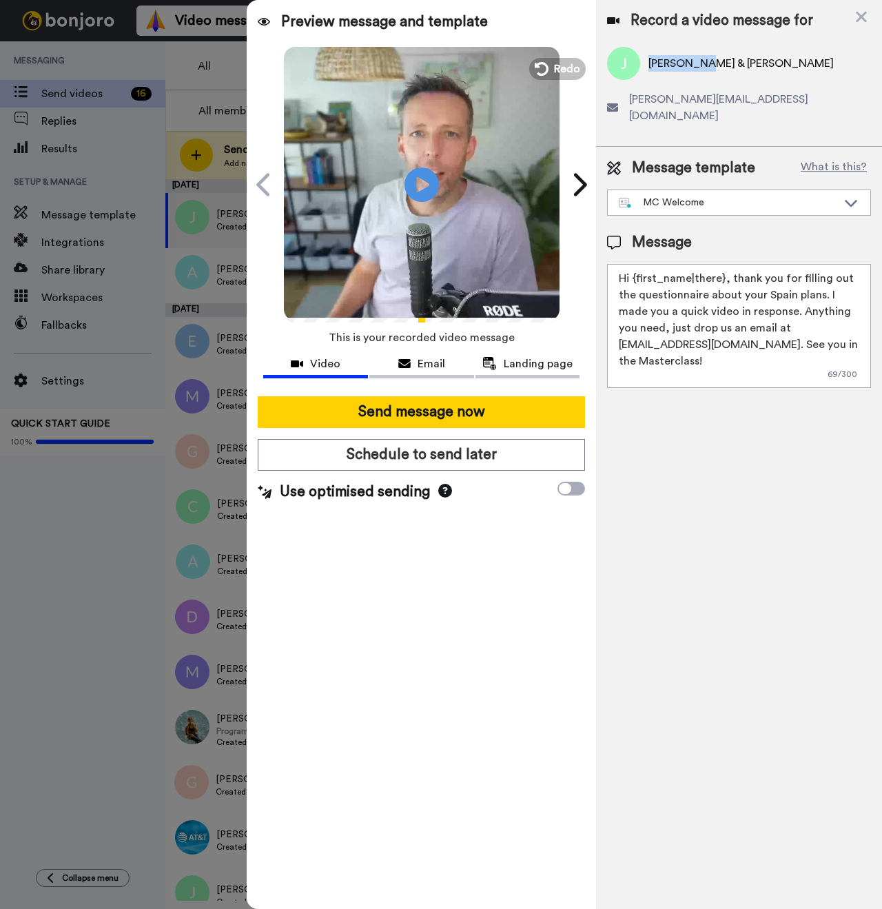
copy span "Jacqueline"
drag, startPoint x: 721, startPoint y: 262, endPoint x: 634, endPoint y: 260, distance: 86.8
click at [634, 264] on textarea "Hi {first_name|there}, thank you for filling out the questionnaire about your S…" at bounding box center [739, 326] width 264 height 124
paste textarea "Jacqueline"
click at [699, 267] on textarea "Hi {Jacqueline ad Eric, thank you for filling out the questionnaire about your …" at bounding box center [739, 326] width 264 height 124
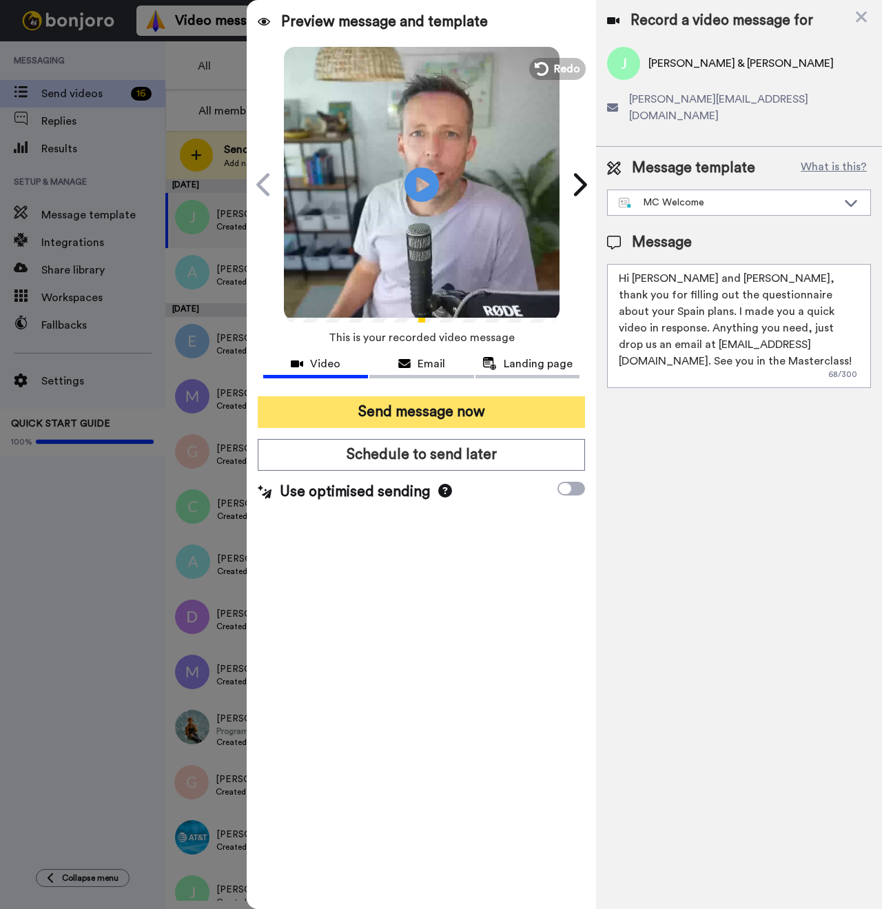
type textarea "Hi Jacqueline and Eric, thank you for filling out the questionnaire about your …"
click at [430, 404] on button "Send message now" at bounding box center [421, 412] width 327 height 32
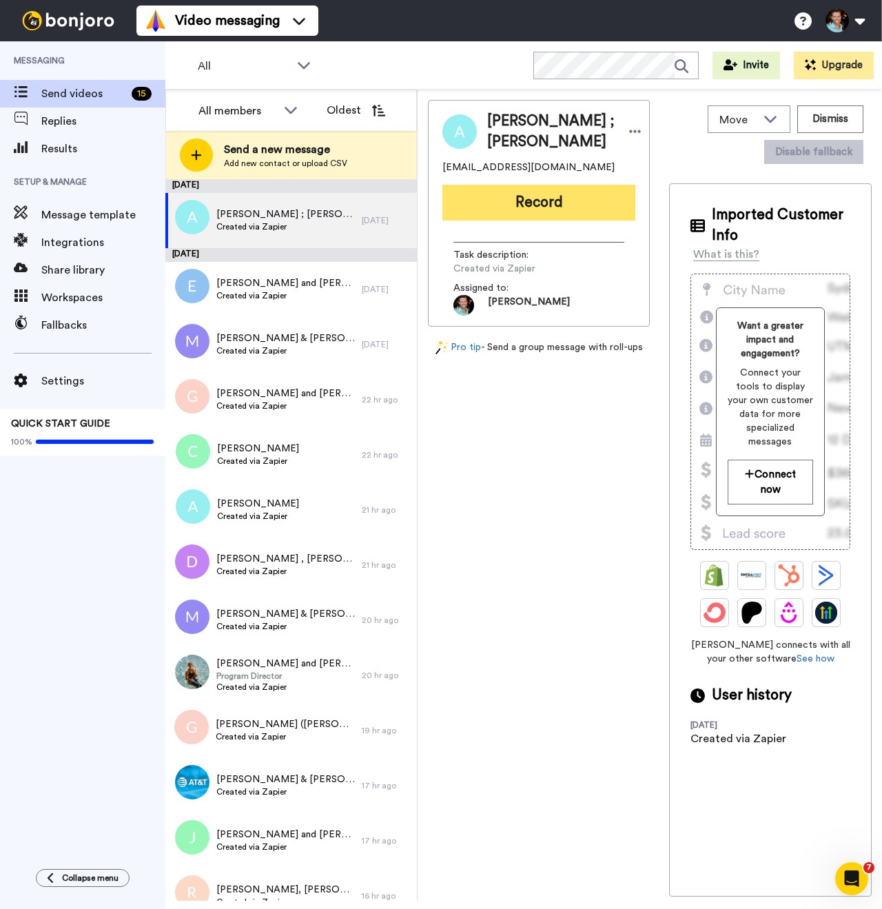
click at [536, 220] on button "Record" at bounding box center [538, 203] width 193 height 36
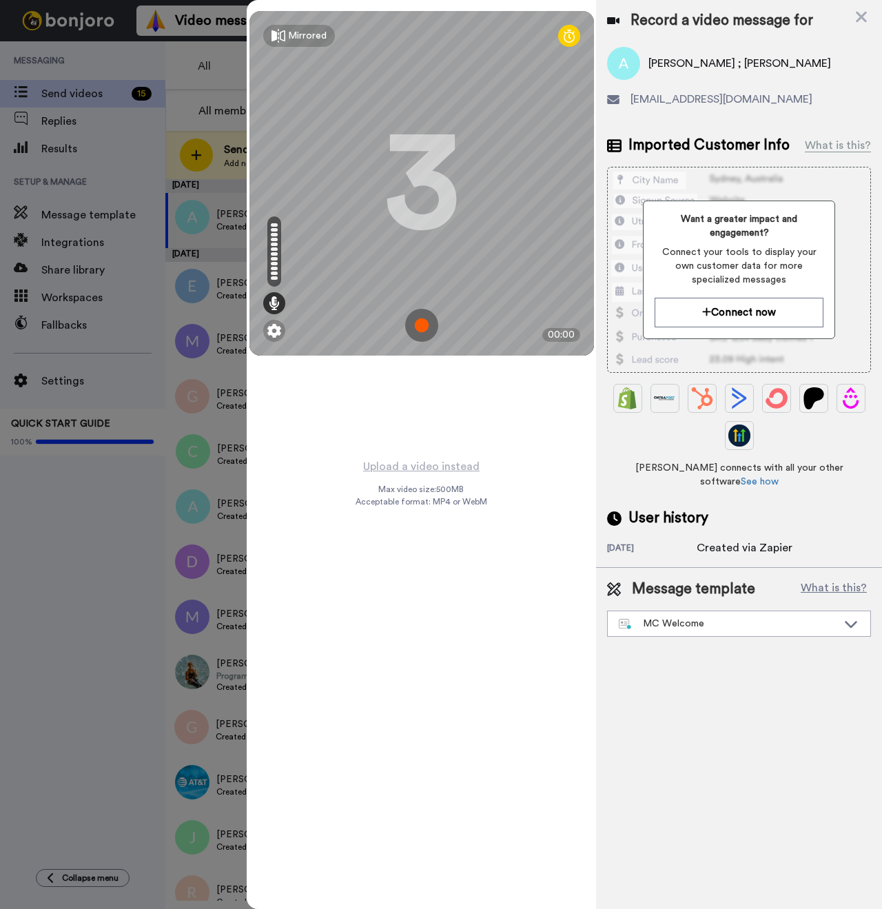
click at [426, 327] on img at bounding box center [421, 325] width 33 height 33
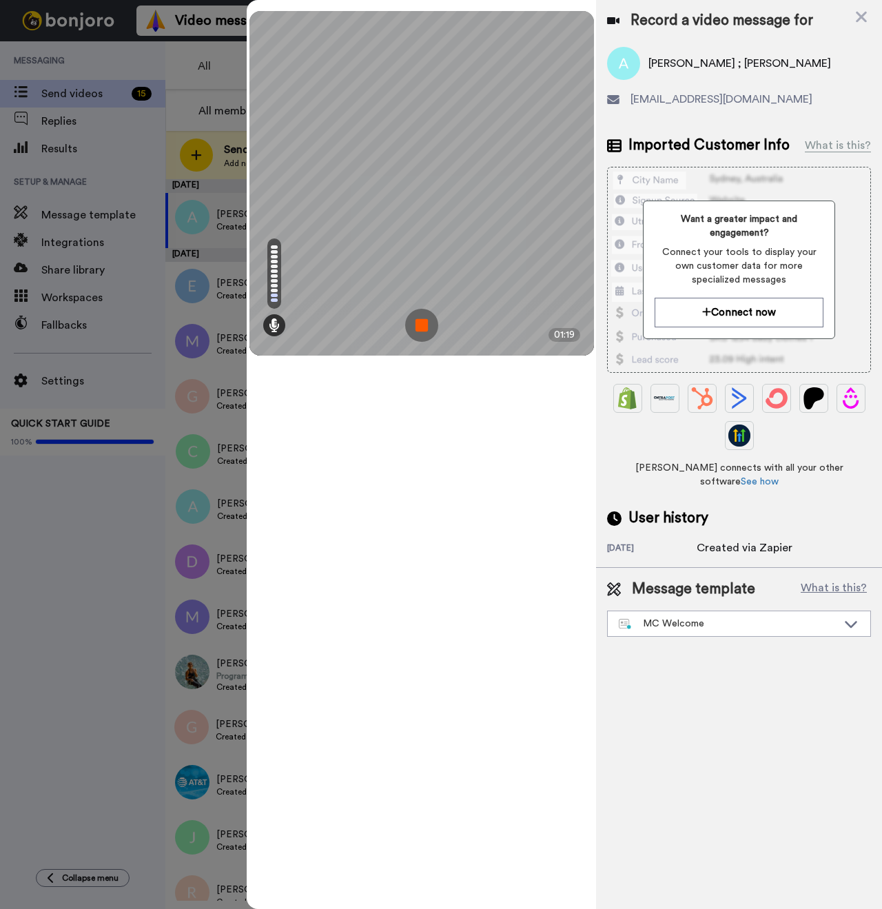
click at [417, 331] on img at bounding box center [421, 325] width 33 height 33
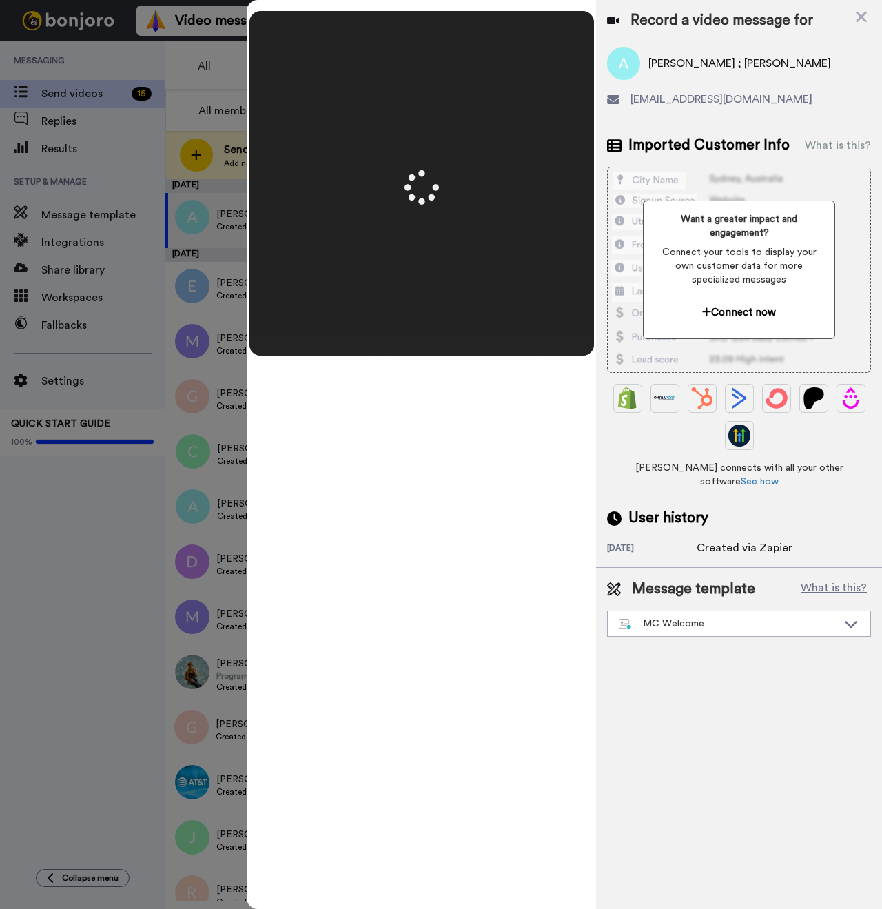
click at [656, 55] on span "[PERSON_NAME] ; [PERSON_NAME]" at bounding box center [739, 63] width 183 height 17
copy span "[PERSON_NAME]"
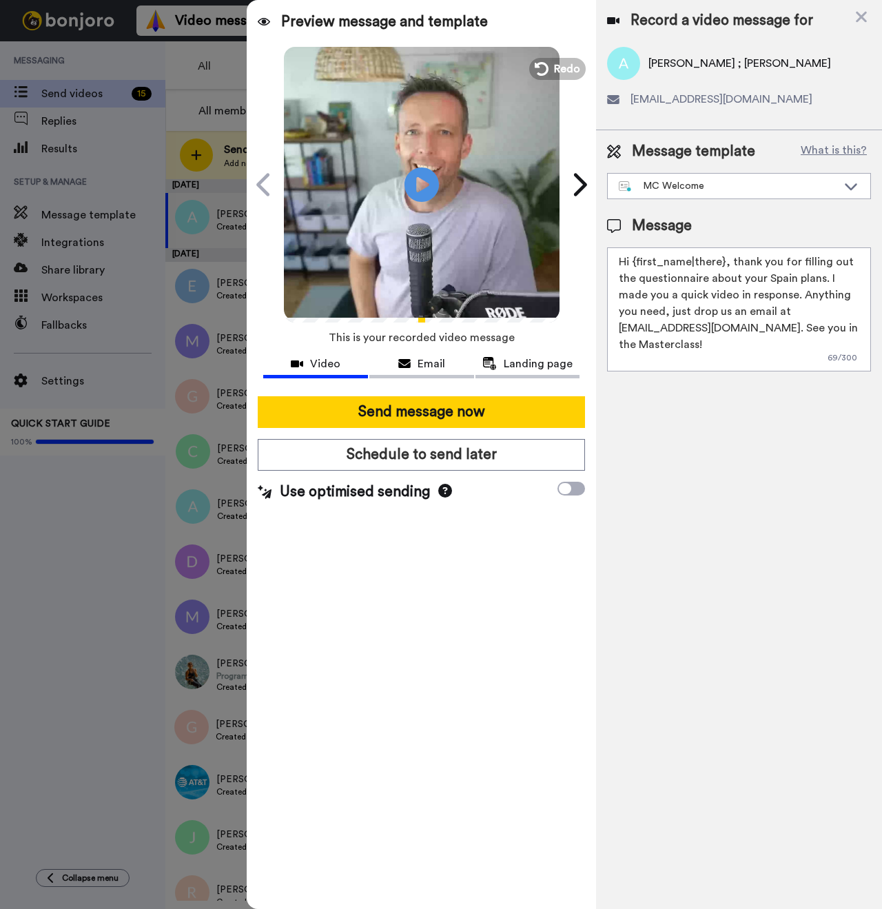
drag, startPoint x: 722, startPoint y: 263, endPoint x: 635, endPoint y: 263, distance: 86.8
click at [635, 263] on textarea "Hi {first_name|there}, thank you for filling out the questionnaire about your S…" at bounding box center [739, 309] width 264 height 124
paste textarea "[PERSON_NAME]"
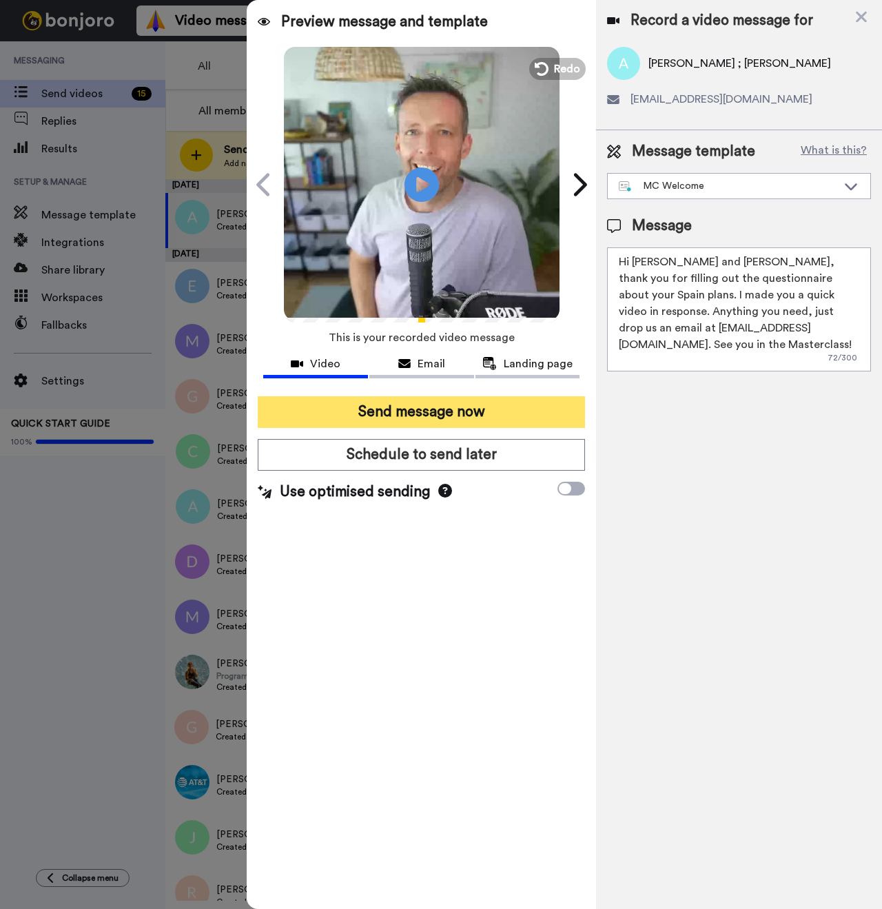
type textarea "Hi [PERSON_NAME] and [PERSON_NAME], thank you for filling out the questionnaire…"
click at [403, 411] on button "Send message now" at bounding box center [421, 412] width 327 height 32
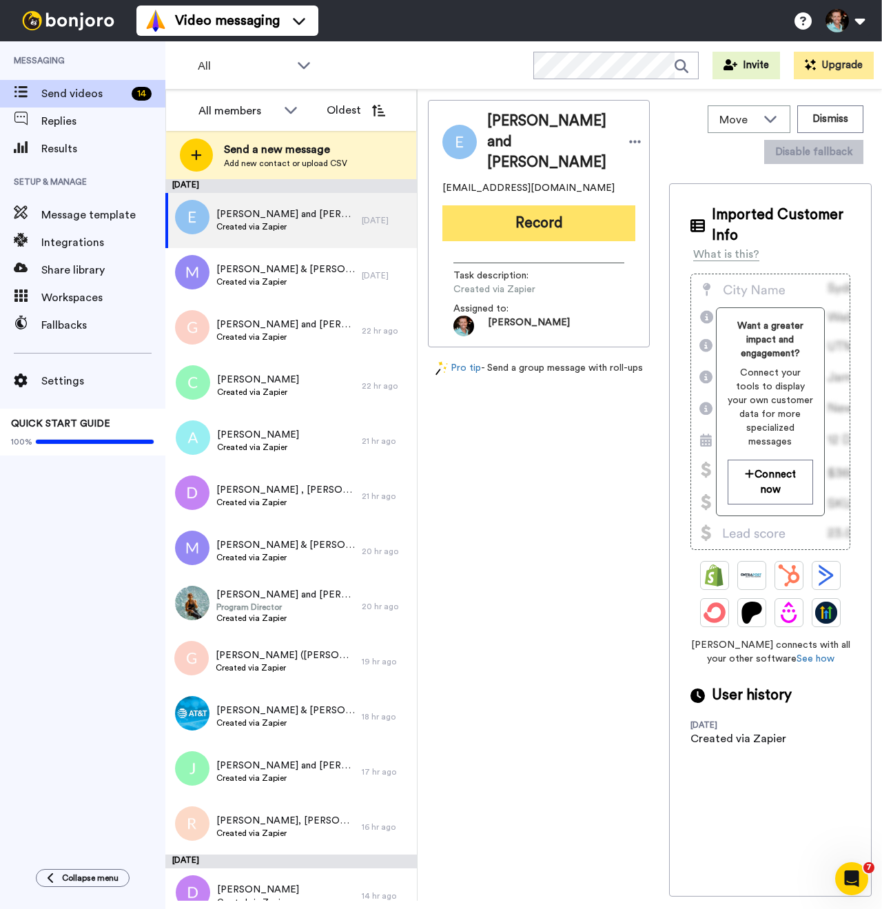
click at [515, 241] on button "Record" at bounding box center [538, 223] width 193 height 36
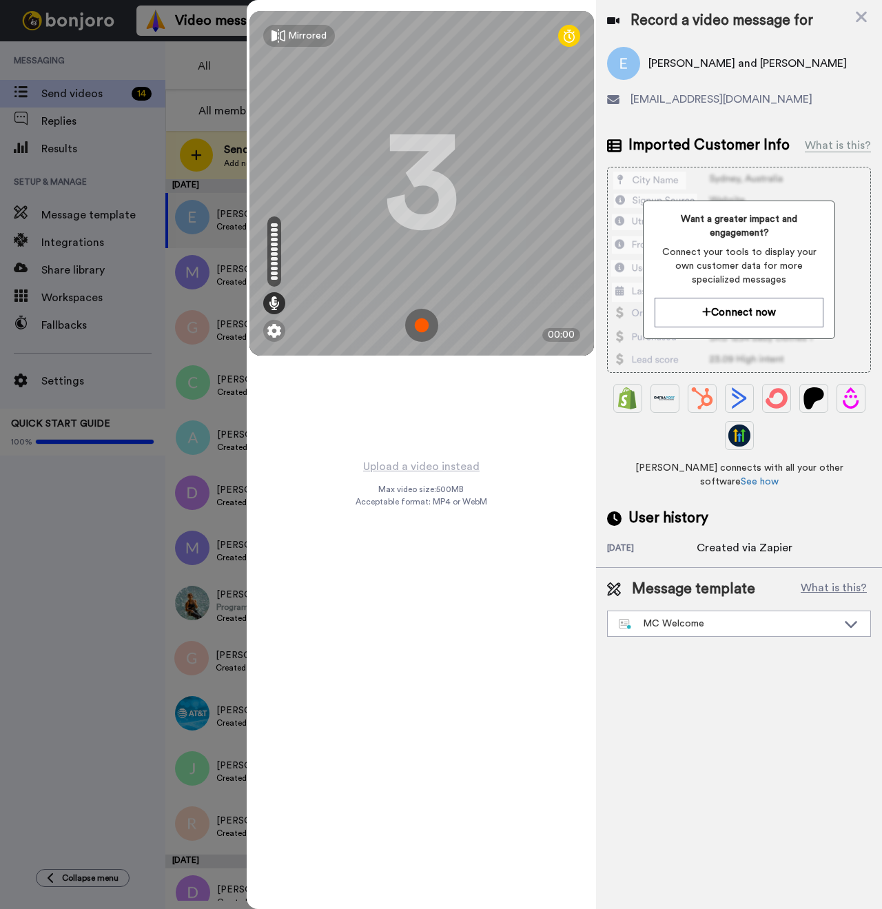
click at [417, 331] on img at bounding box center [421, 325] width 33 height 33
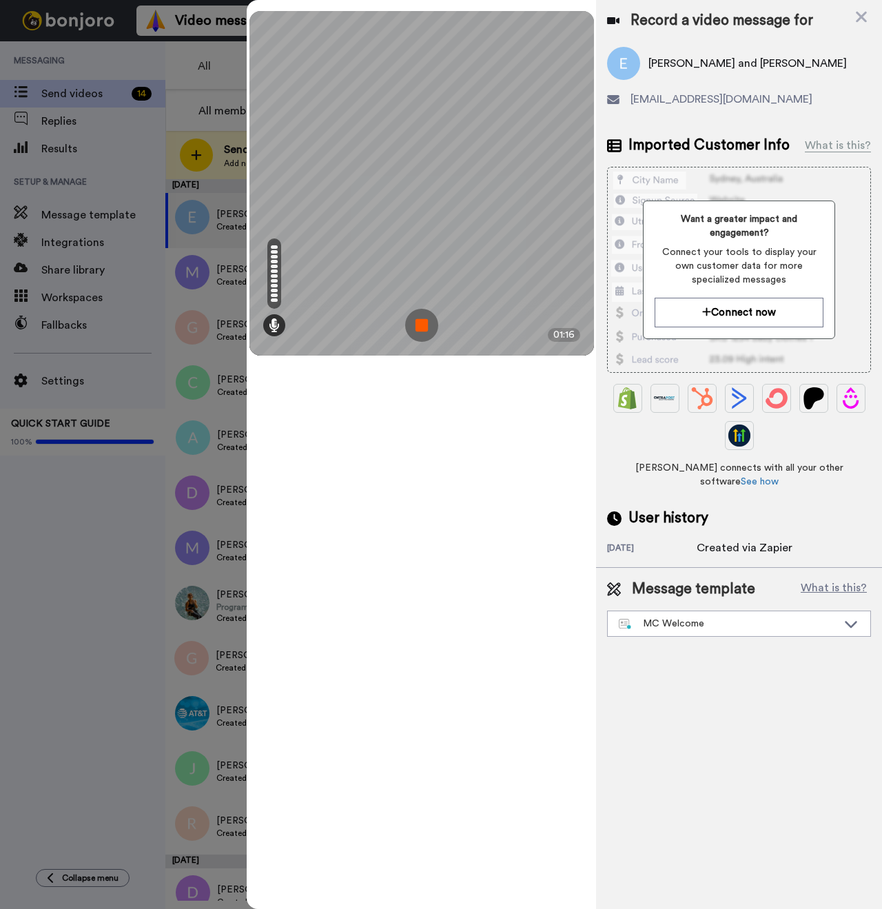
click at [405, 324] on img at bounding box center [421, 325] width 33 height 33
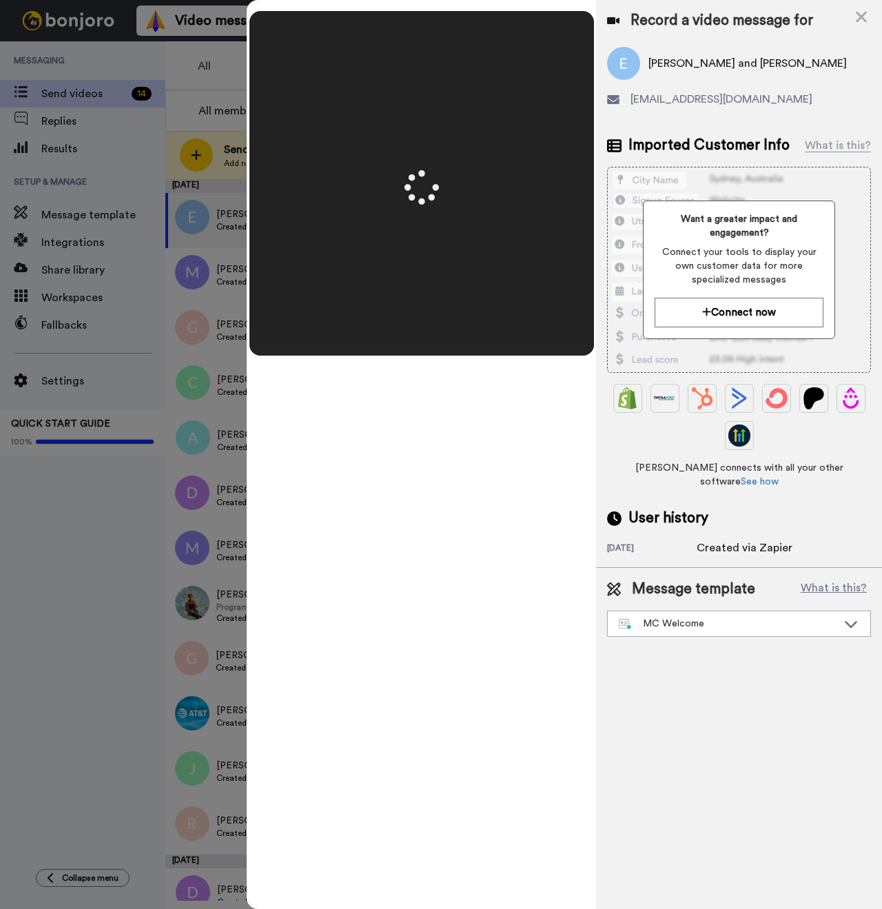
click at [665, 56] on span "[PERSON_NAME] and [PERSON_NAME]" at bounding box center [747, 63] width 198 height 17
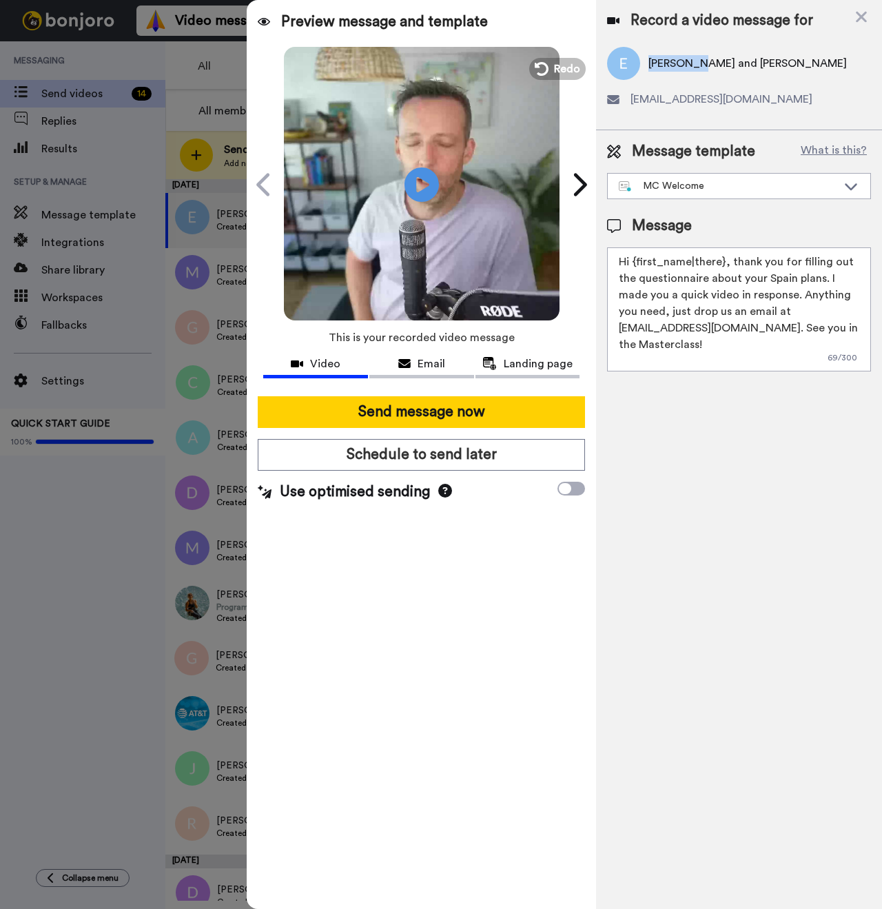
copy span "[PERSON_NAME]"
drag, startPoint x: 723, startPoint y: 262, endPoint x: 634, endPoint y: 262, distance: 89.6
click at [634, 262] on textarea "Hi {first_name|there}, thank you for filling out the questionnaire about your S…" at bounding box center [739, 309] width 264 height 124
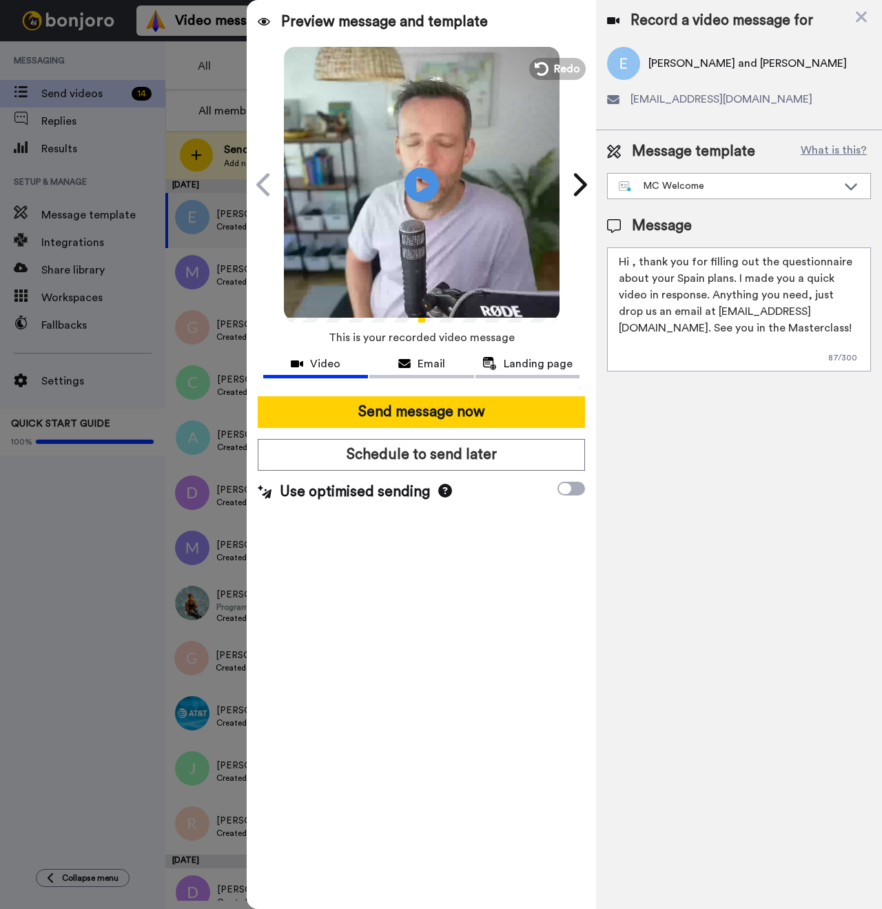
paste textarea "[PERSON_NAME]"
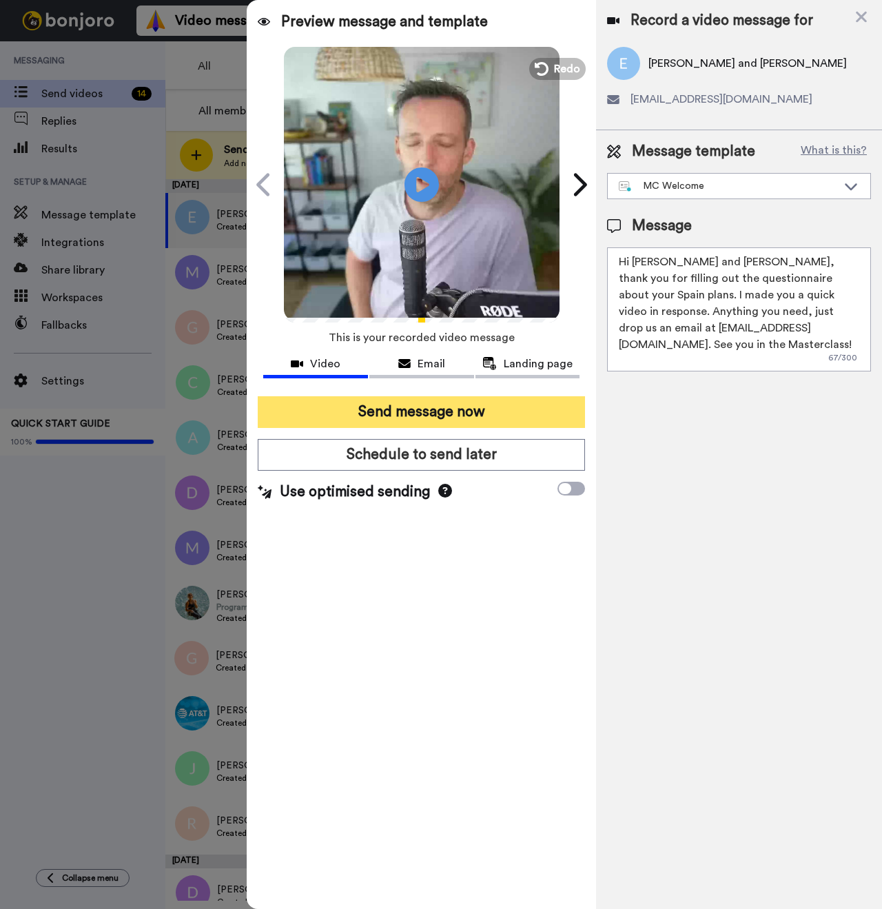
type textarea "Hi [PERSON_NAME] and [PERSON_NAME], thank you for filling out the questionnaire…"
click at [459, 409] on button "Send message now" at bounding box center [421, 412] width 327 height 32
